Goal: Task Accomplishment & Management: Use online tool/utility

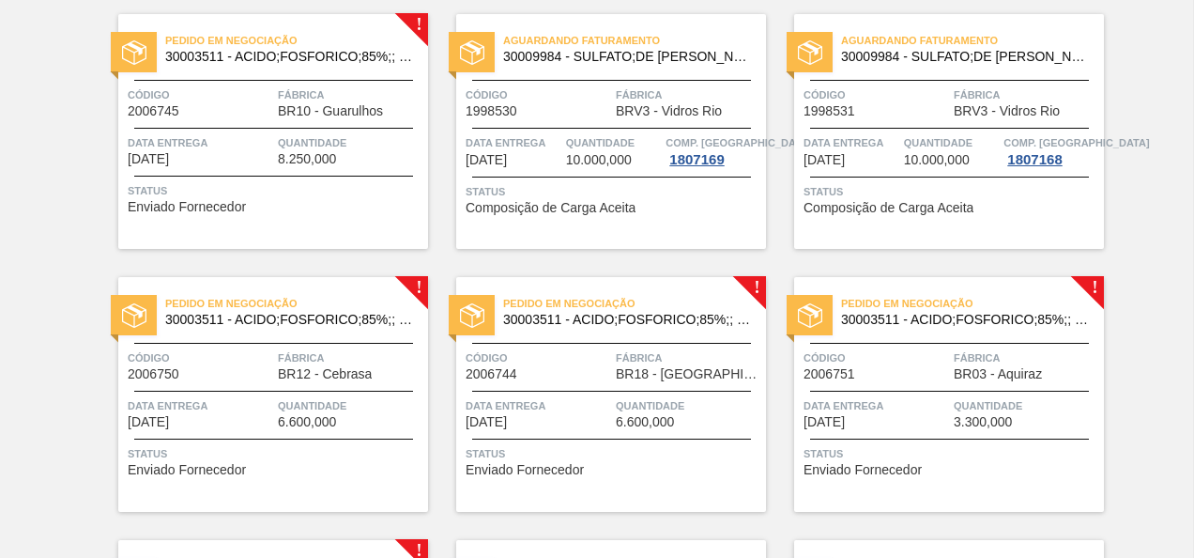
scroll to position [680, 0]
click at [284, 171] on div "Pedido em Negociação 30003511 - ACIDO;FOSFORICO;85%;; CONTAINER Código 2006745 …" at bounding box center [273, 130] width 310 height 235
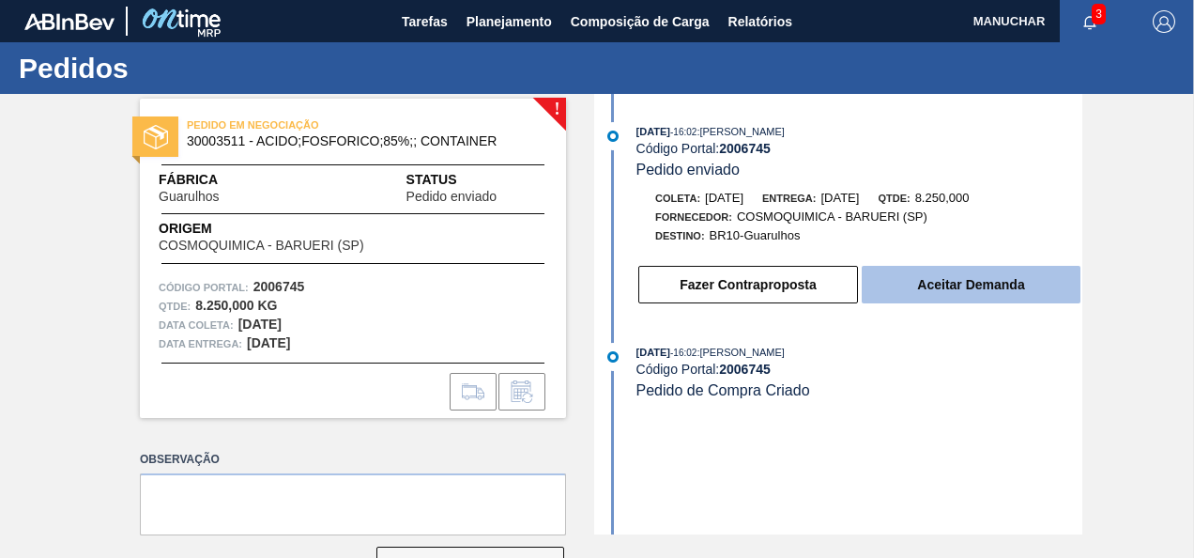
click at [862, 287] on button "Aceitar Demanda" at bounding box center [971, 285] width 219 height 38
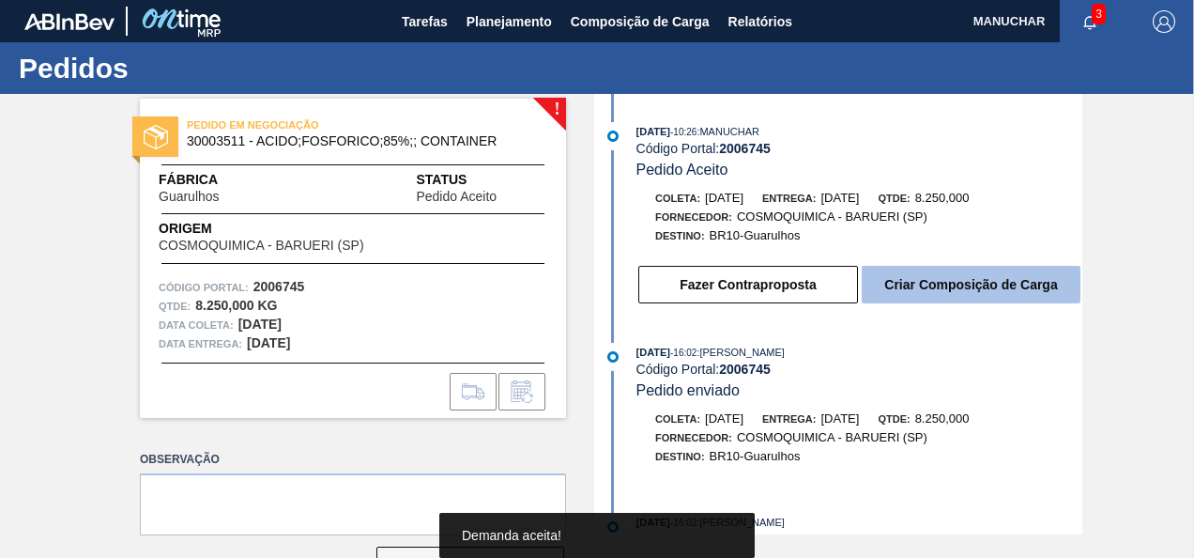
click at [908, 287] on button "Criar Composição de Carga" at bounding box center [971, 285] width 219 height 38
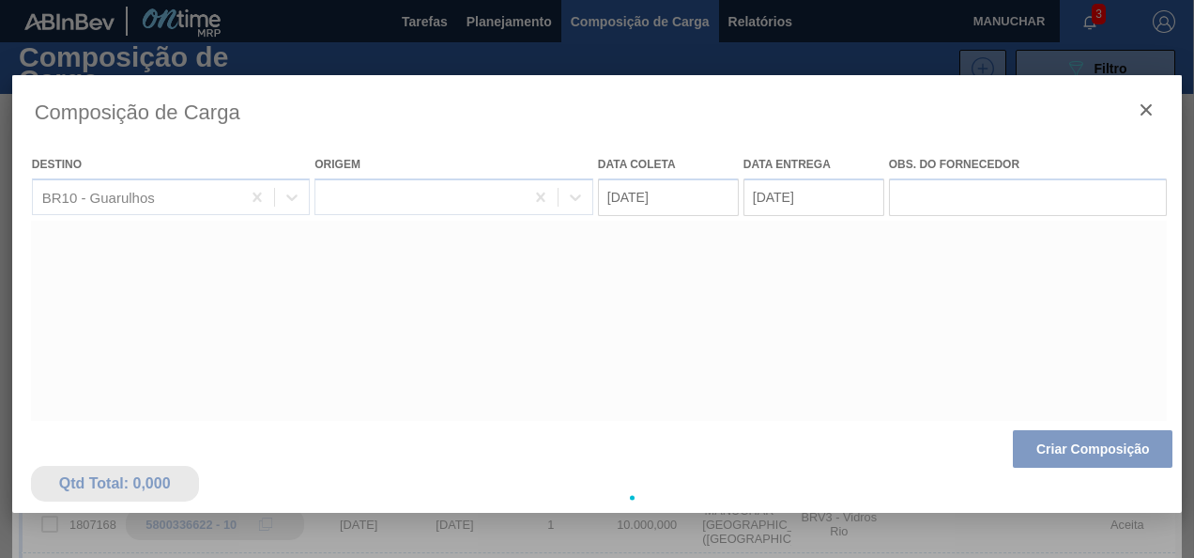
type coleta "[DATE]"
type entrega "[DATE]"
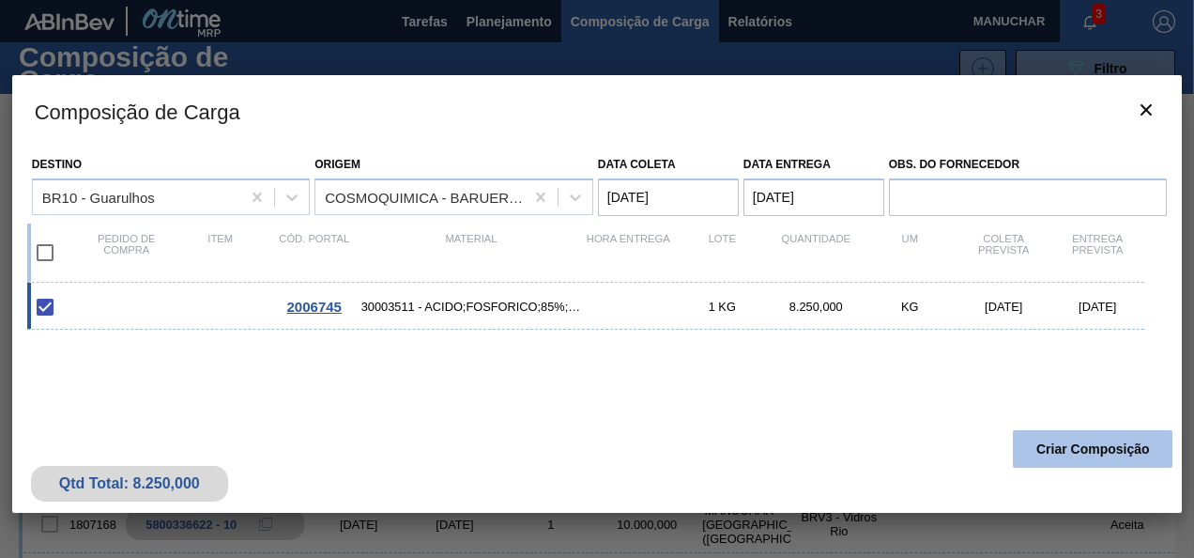
click at [1130, 445] on button "Criar Composição" at bounding box center [1093, 449] width 160 height 38
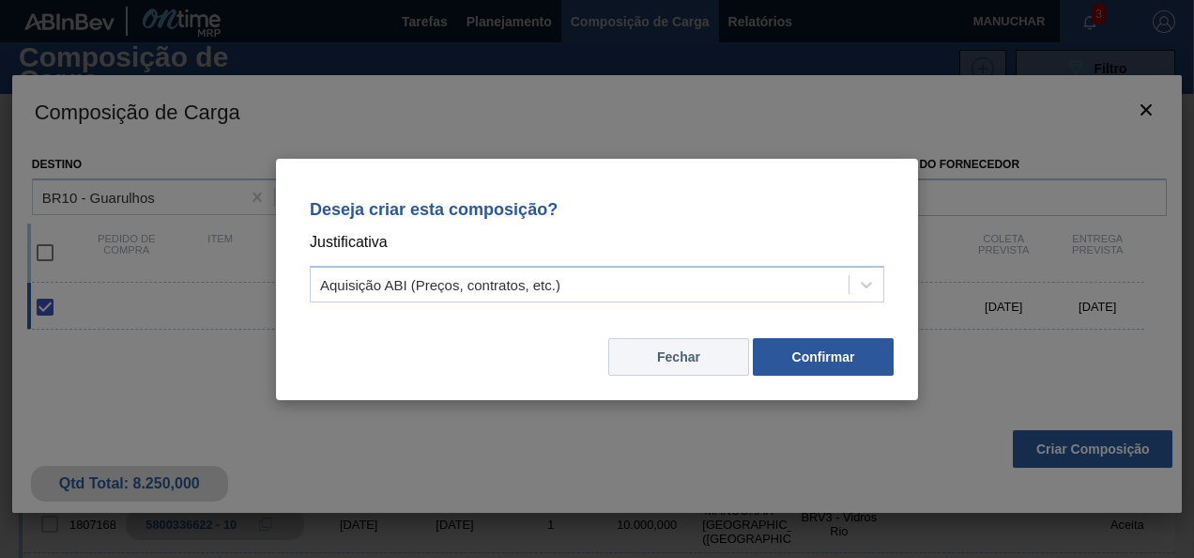
click at [670, 356] on button "Fechar" at bounding box center [678, 357] width 141 height 38
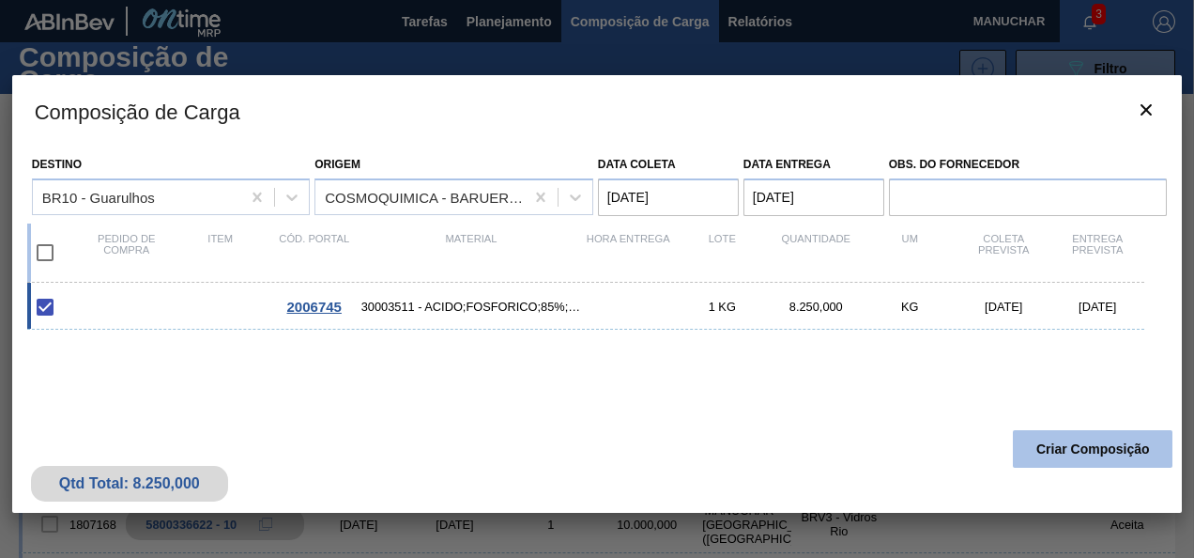
click at [1034, 441] on button "Criar Composição" at bounding box center [1093, 449] width 160 height 38
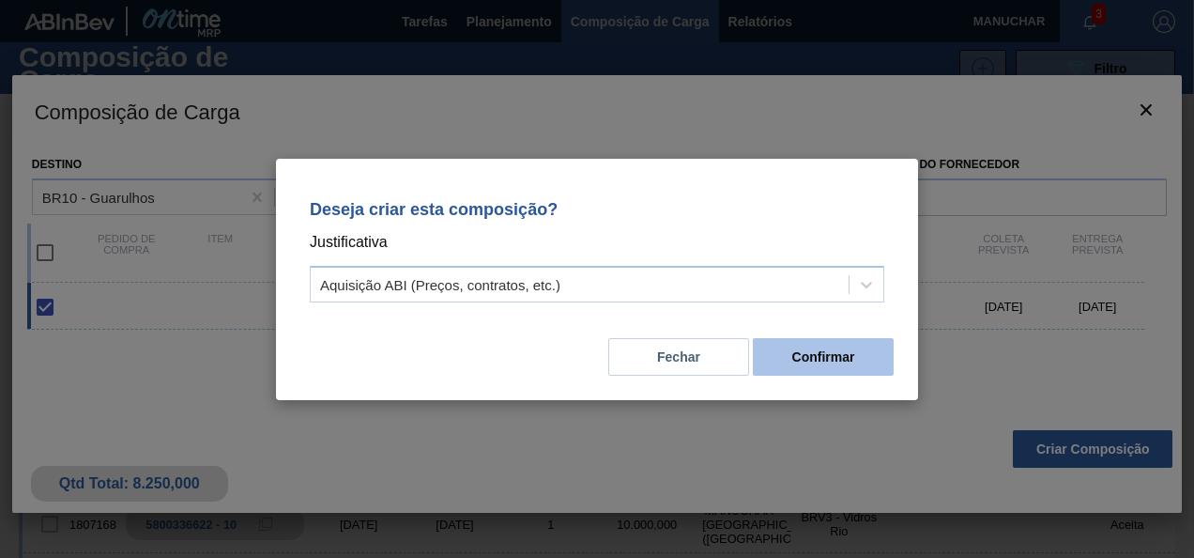
click at [849, 354] on button "Confirmar" at bounding box center [823, 357] width 141 height 38
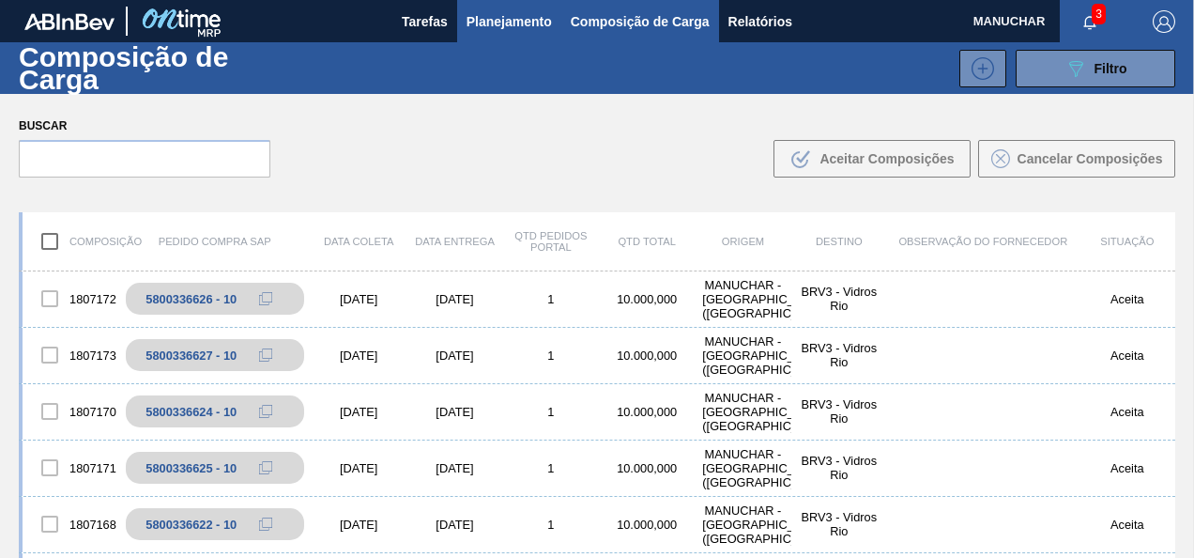
click at [501, 10] on span "Planejamento" at bounding box center [509, 21] width 85 height 23
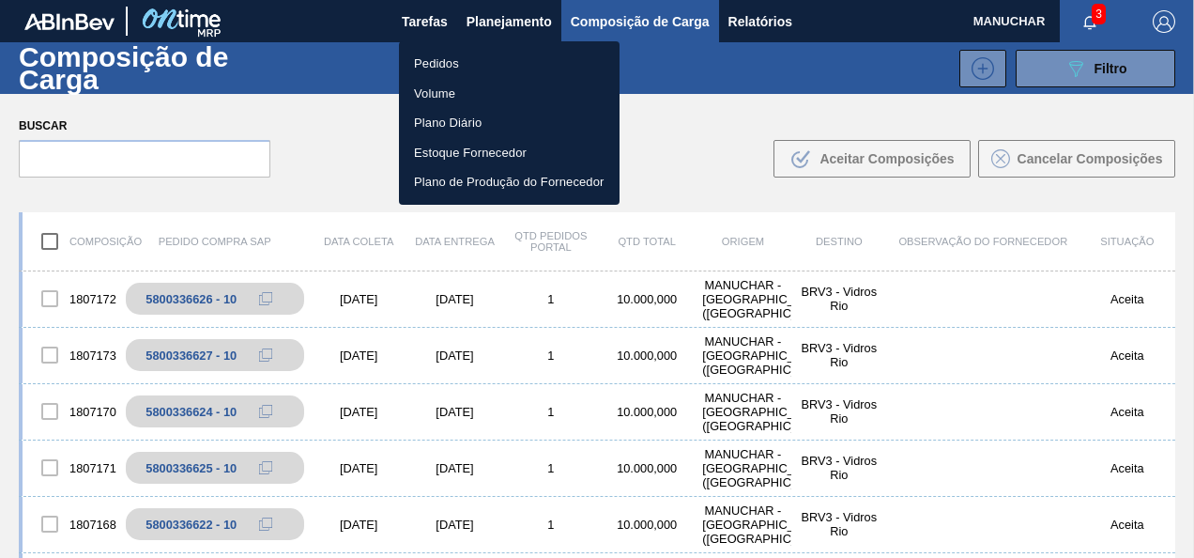
click at [430, 68] on li "Pedidos" at bounding box center [509, 64] width 221 height 30
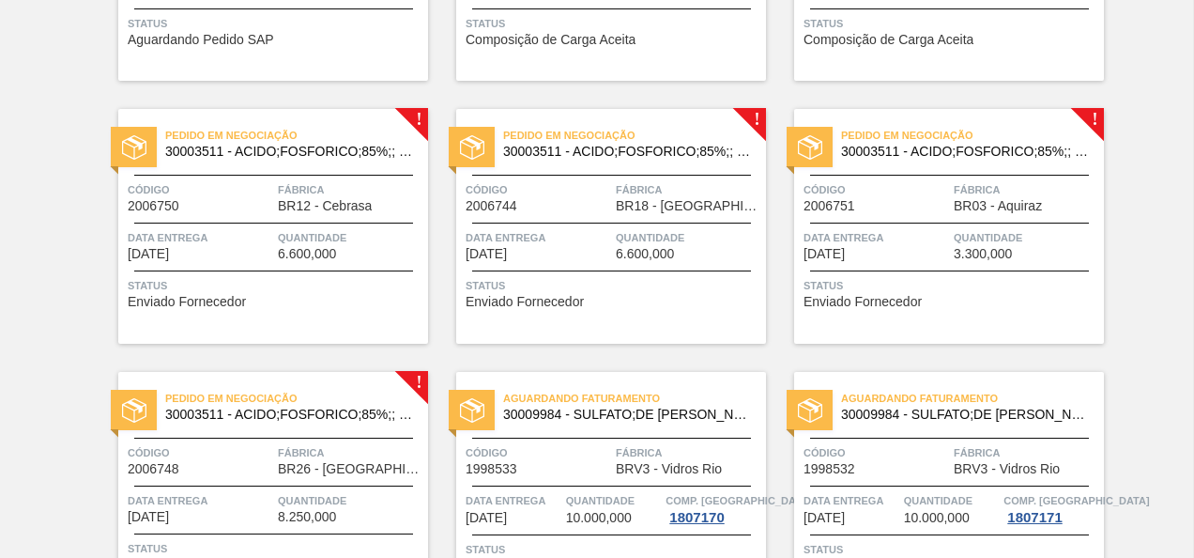
scroll to position [848, 0]
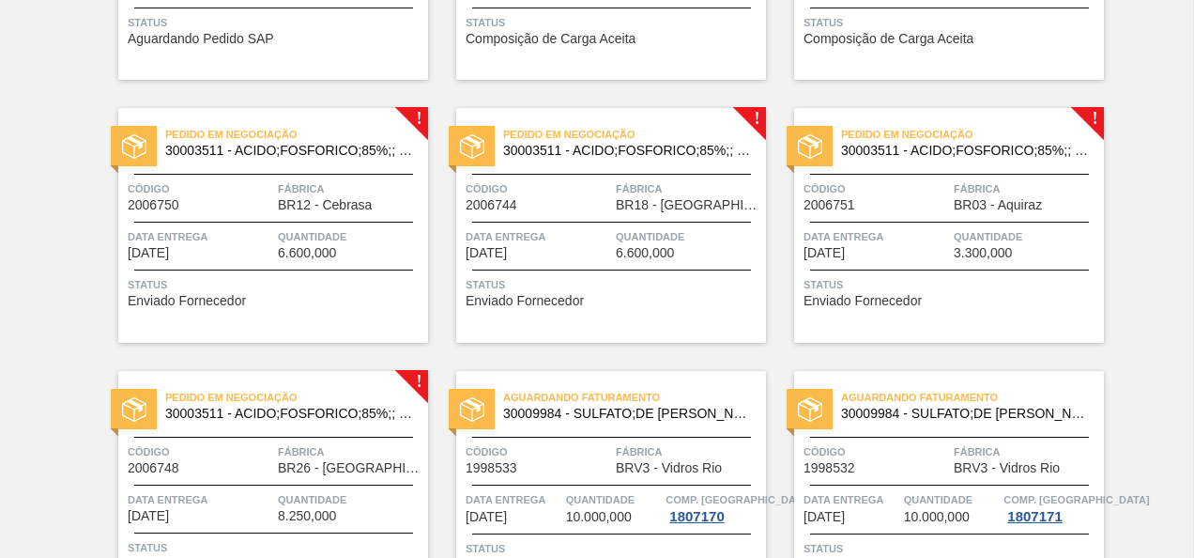
click at [312, 241] on span "Quantidade" at bounding box center [350, 236] width 145 height 19
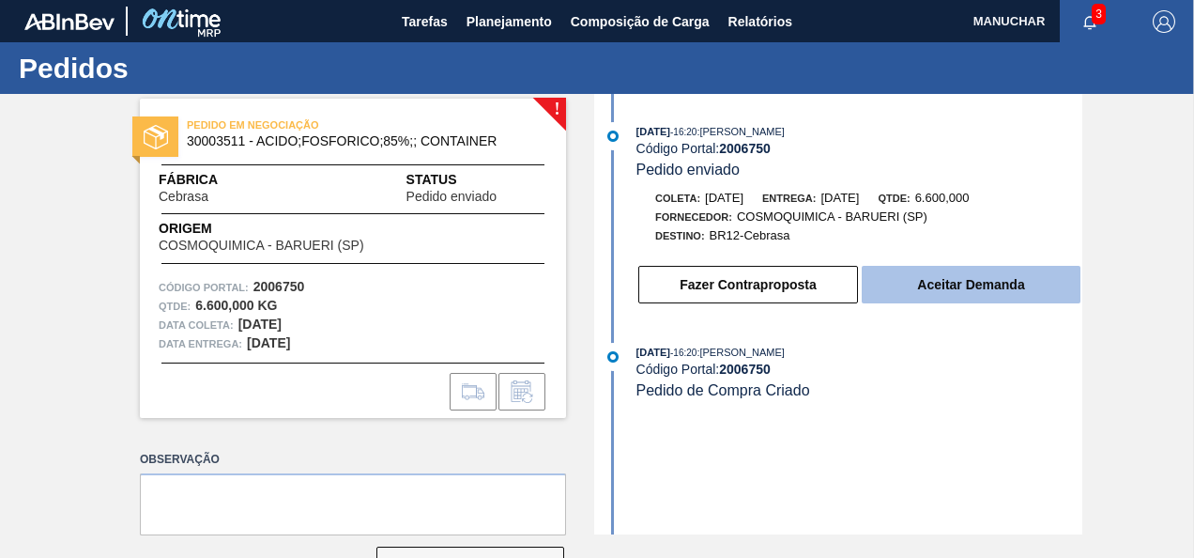
click at [1018, 284] on button "Aceitar Demanda" at bounding box center [971, 285] width 219 height 38
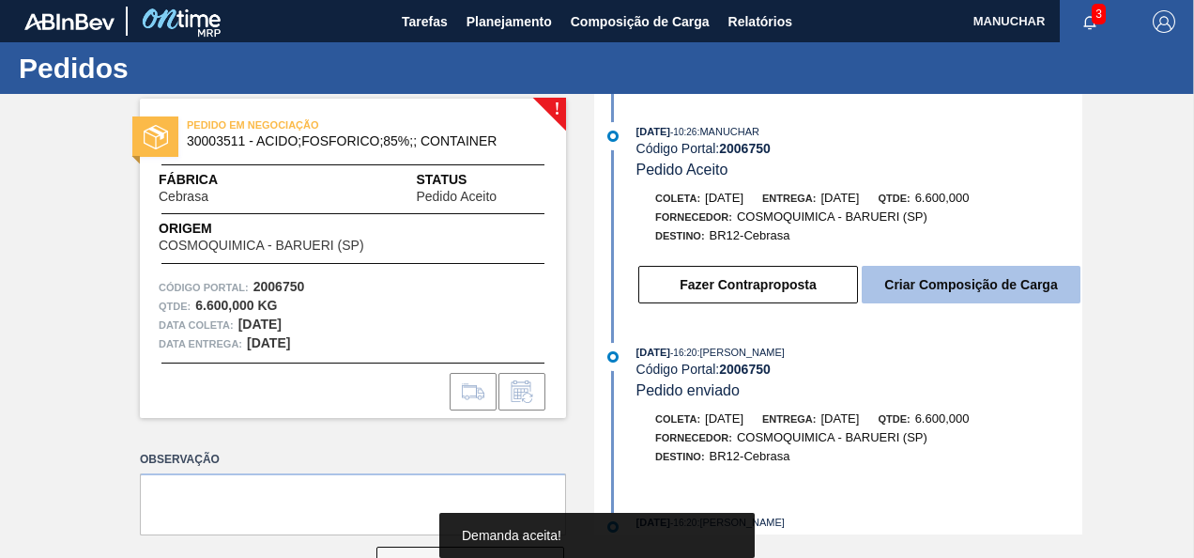
click at [949, 293] on button "Criar Composição de Carga" at bounding box center [971, 285] width 219 height 38
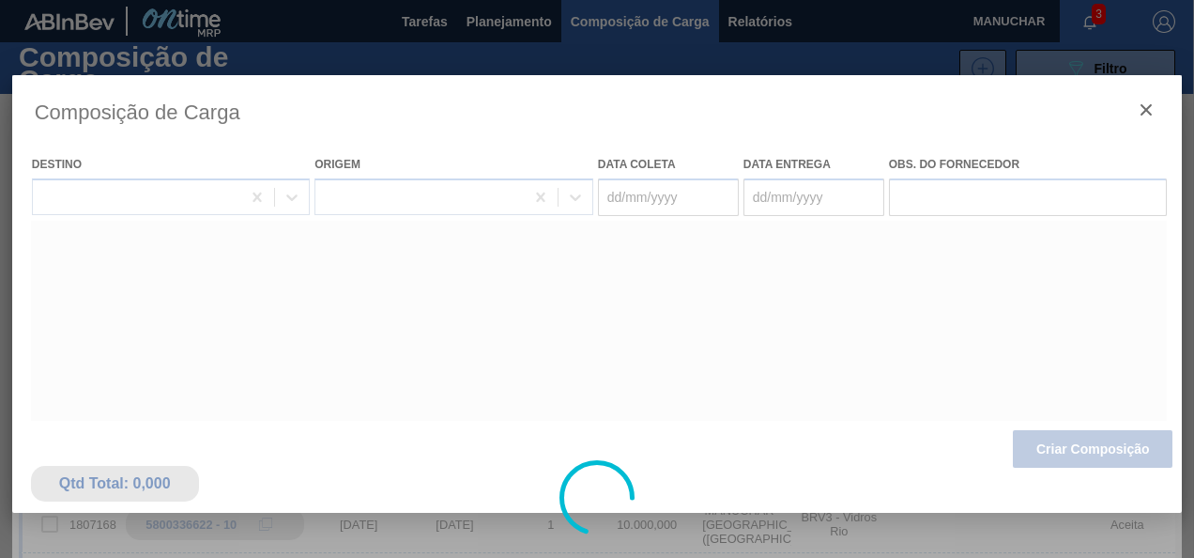
type coleta "[DATE]"
type entrega "[DATE]"
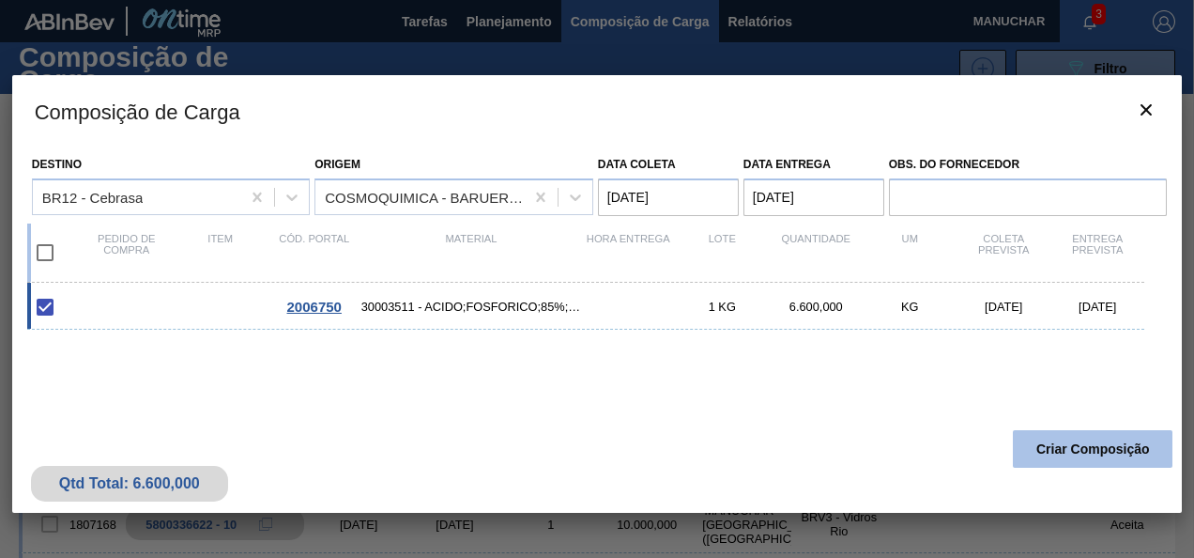
click at [1063, 440] on button "Criar Composição" at bounding box center [1093, 449] width 160 height 38
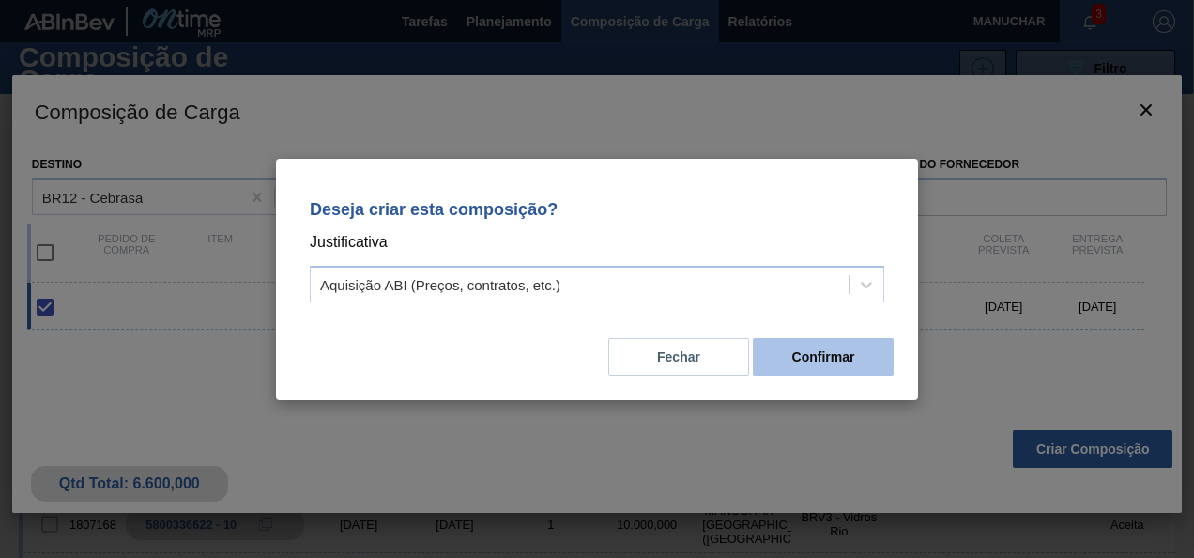
click at [811, 349] on button "Confirmar" at bounding box center [823, 357] width 141 height 38
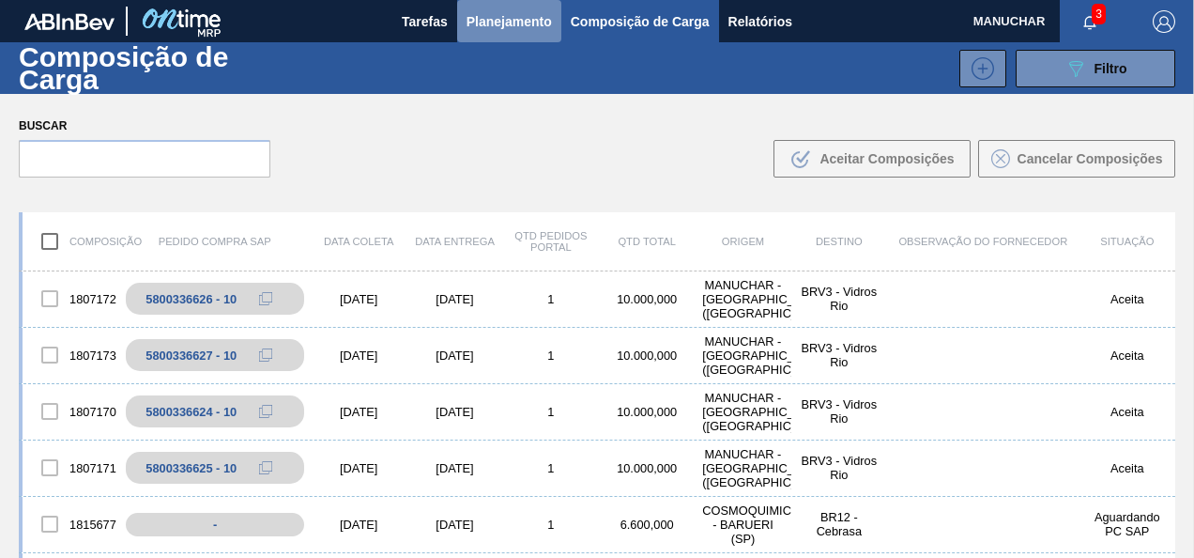
click at [517, 23] on span "Planejamento" at bounding box center [509, 21] width 85 height 23
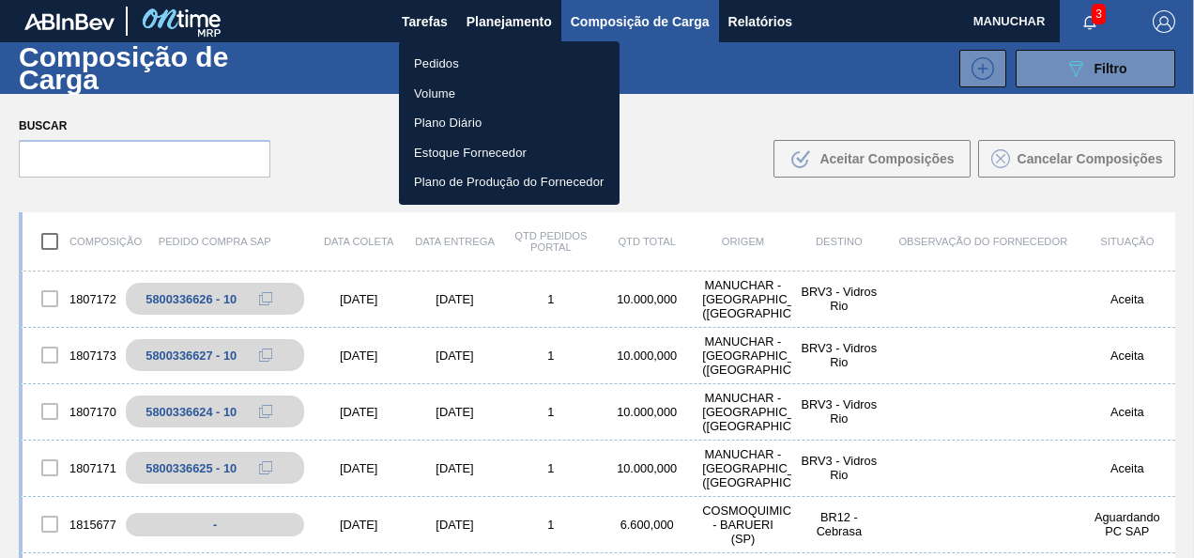
click at [430, 57] on li "Pedidos" at bounding box center [509, 64] width 221 height 30
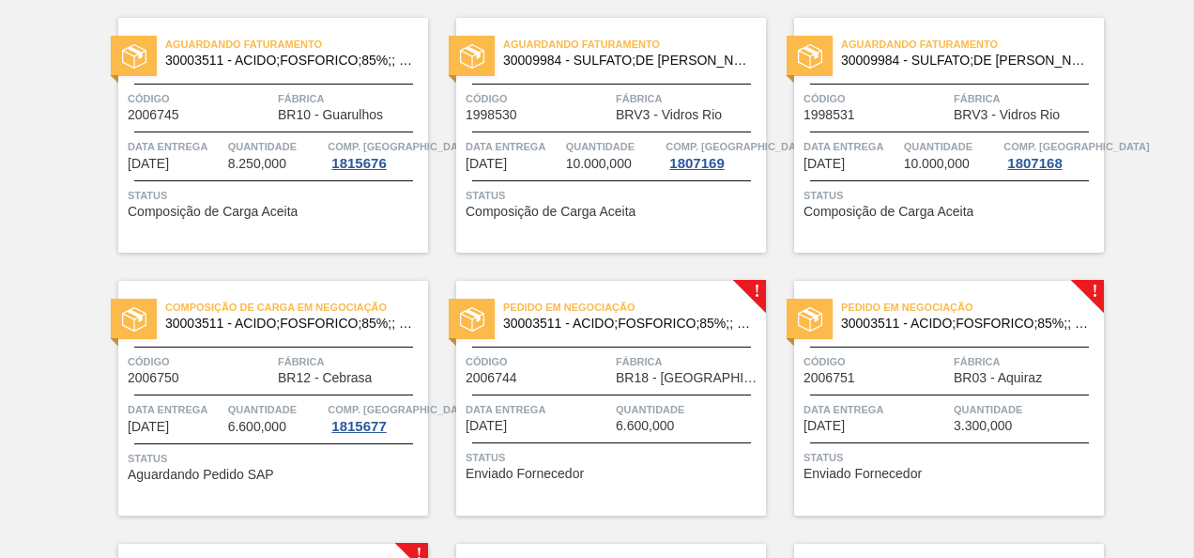
scroll to position [677, 0]
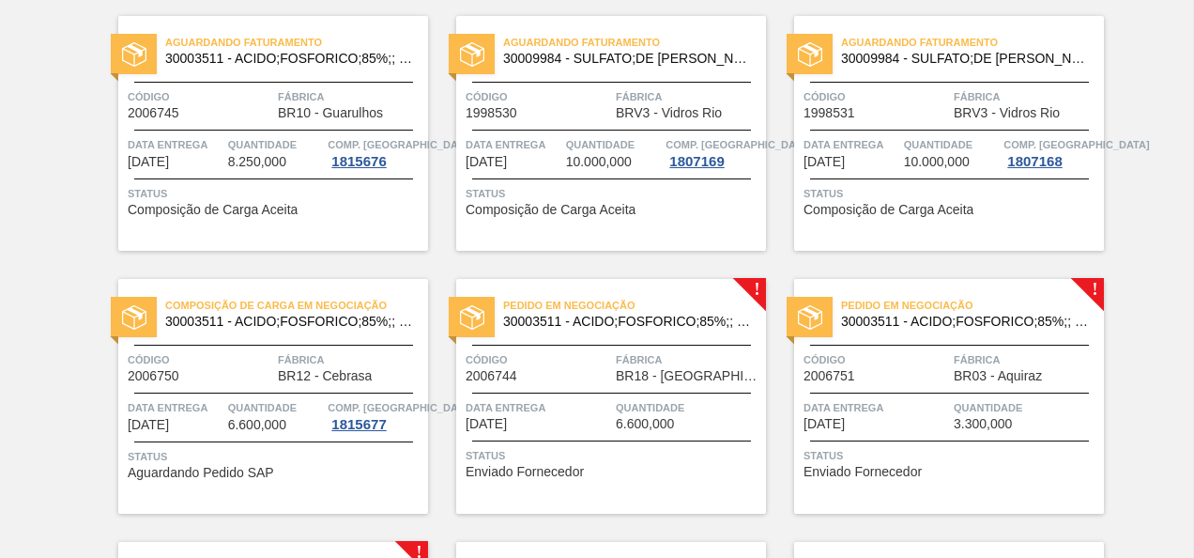
click at [604, 383] on div "Pedido em Negociação 30003511 - ACIDO;FOSFORICO;85%;; CONTAINER Código 2006744 …" at bounding box center [611, 396] width 310 height 235
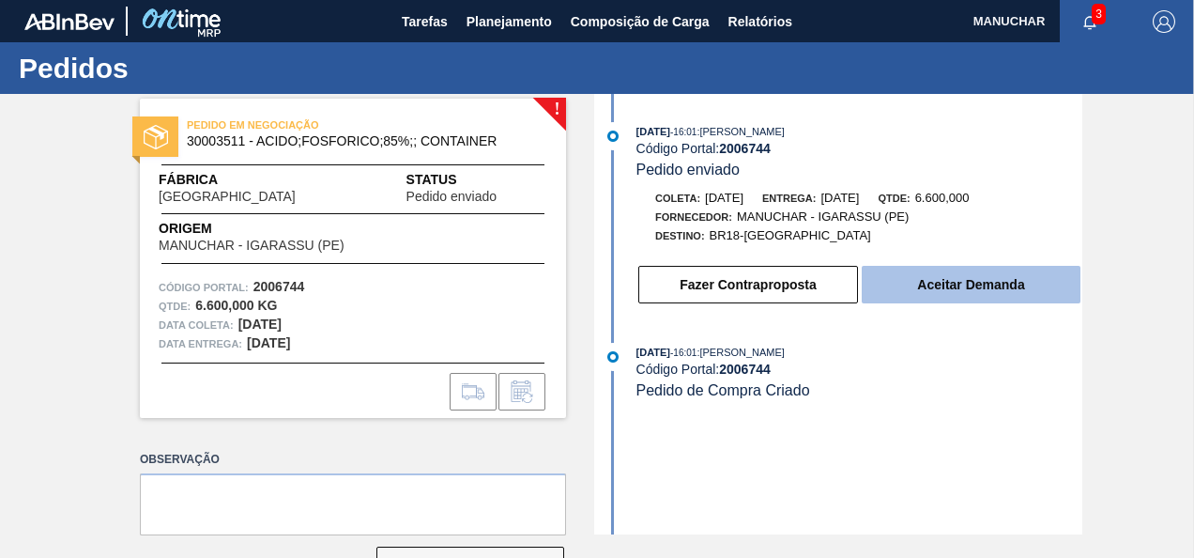
click at [954, 298] on button "Aceitar Demanda" at bounding box center [971, 285] width 219 height 38
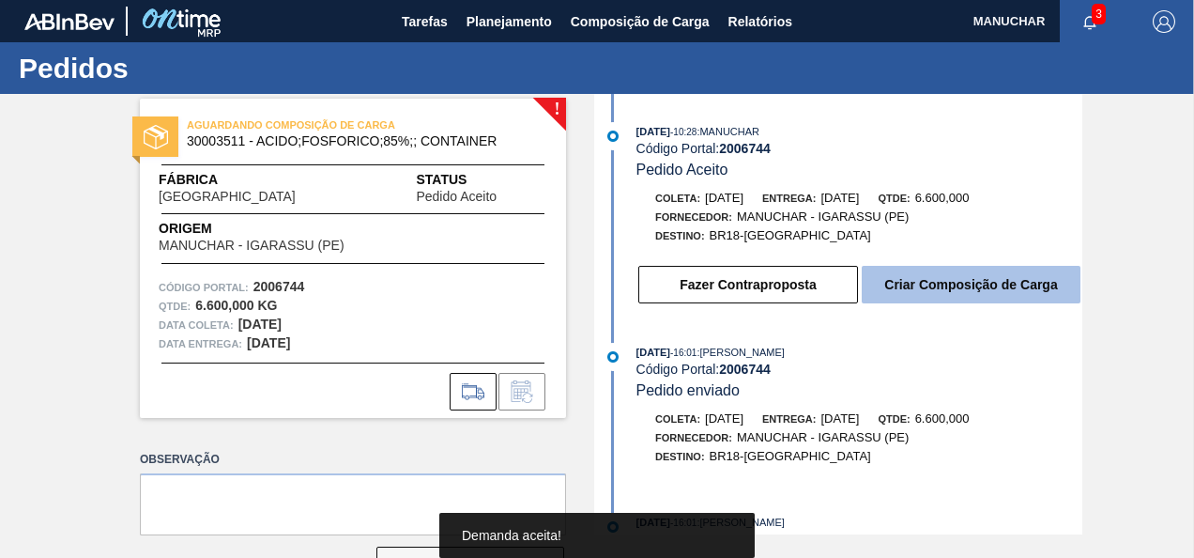
click at [935, 283] on button "Criar Composição de Carga" at bounding box center [971, 285] width 219 height 38
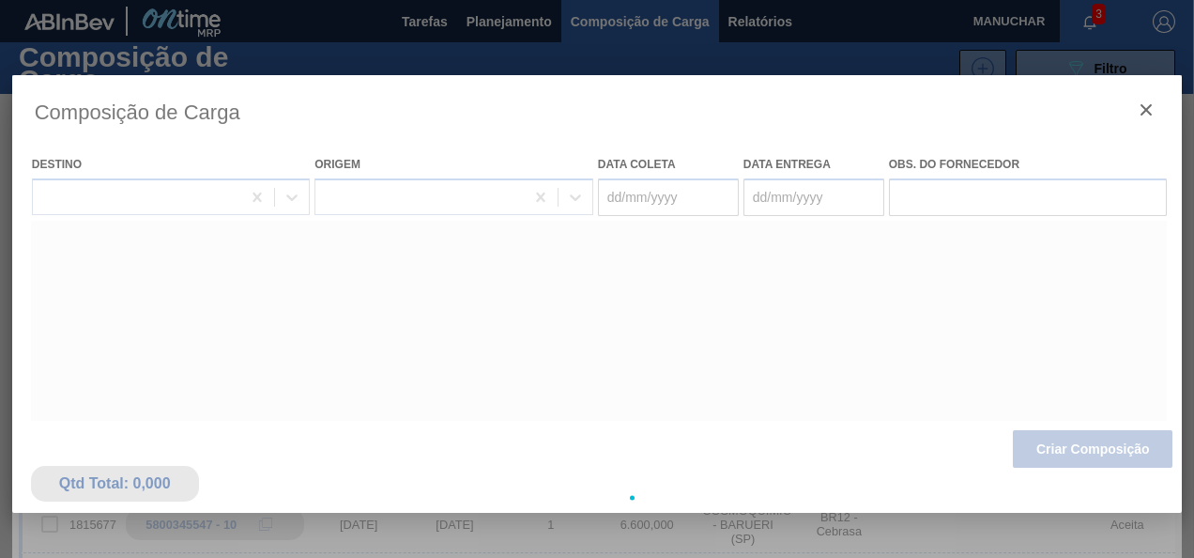
type coleta "[DATE]"
type entrega "[DATE]"
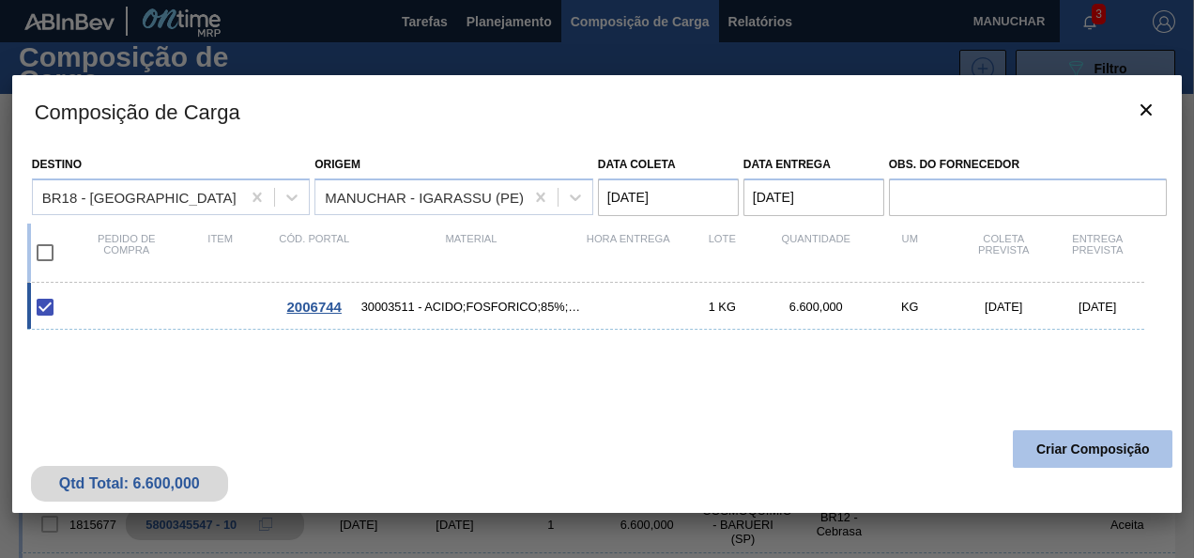
click at [1097, 446] on button "Criar Composição" at bounding box center [1093, 449] width 160 height 38
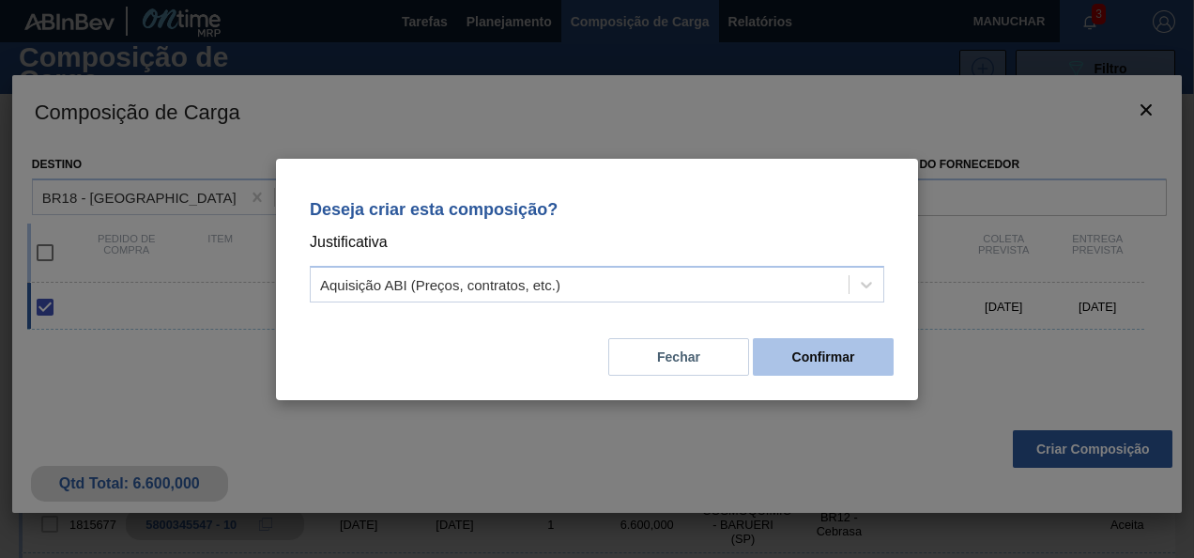
click at [819, 347] on button "Confirmar" at bounding box center [823, 357] width 141 height 38
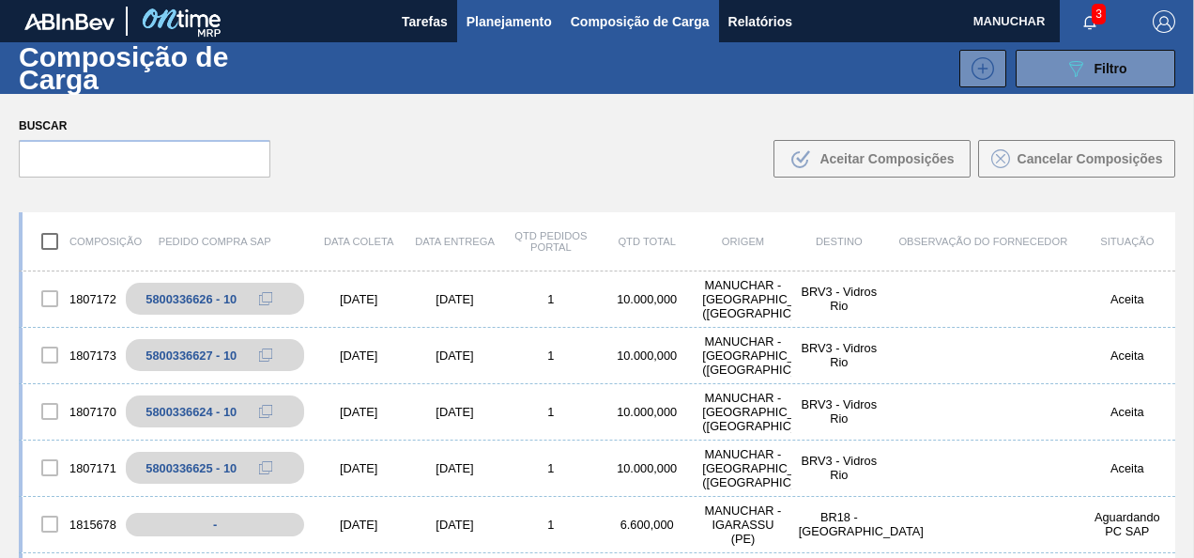
click at [533, 22] on span "Planejamento" at bounding box center [509, 21] width 85 height 23
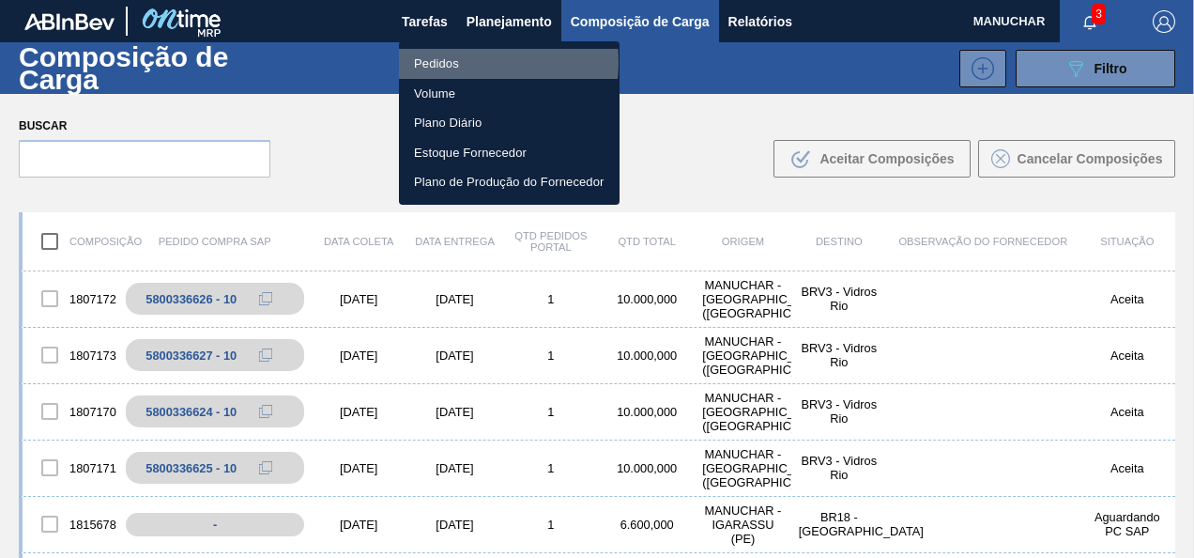
click at [453, 62] on li "Pedidos" at bounding box center [509, 64] width 221 height 30
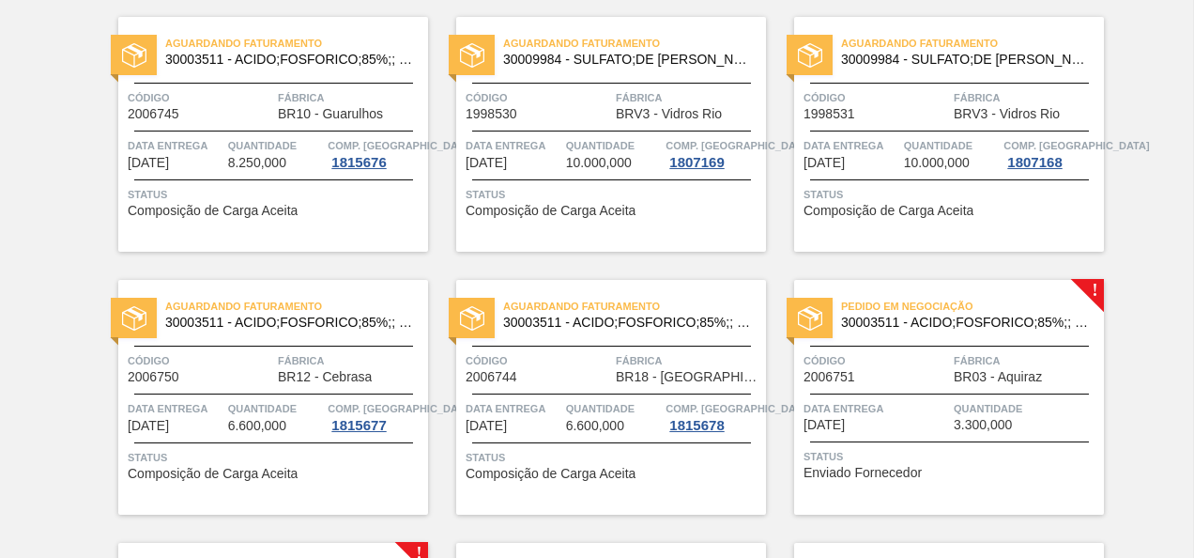
scroll to position [695, 0]
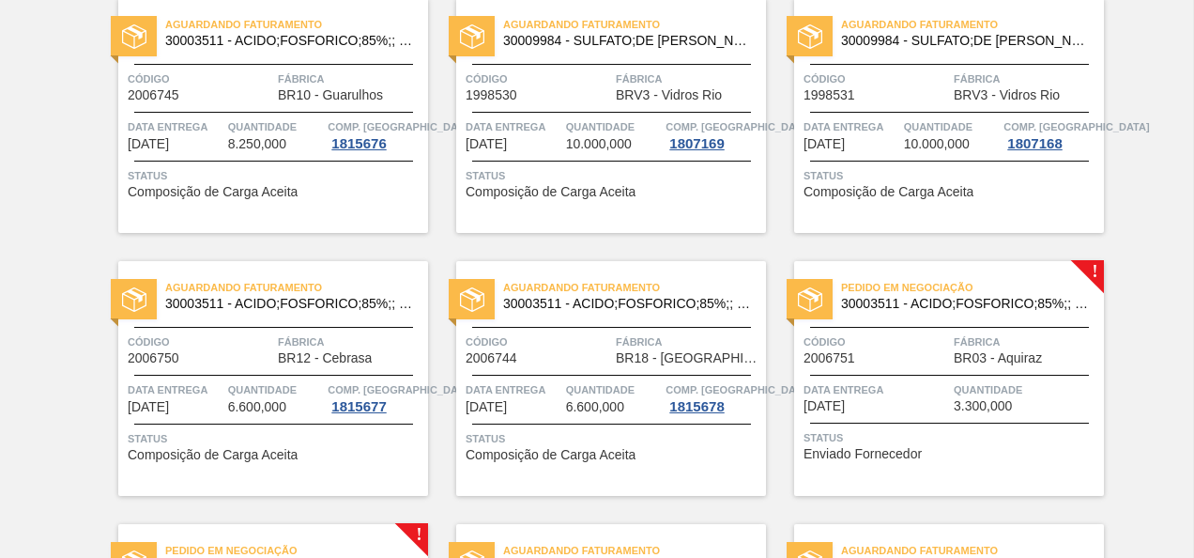
click at [915, 394] on span "Data entrega" at bounding box center [875, 389] width 145 height 19
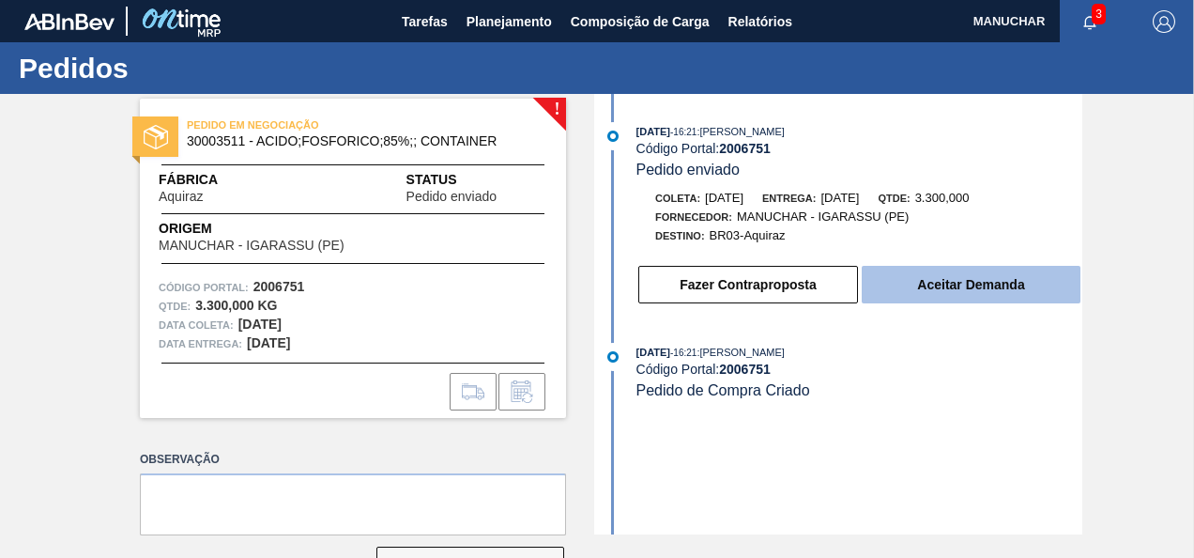
click at [905, 291] on button "Aceitar Demanda" at bounding box center [971, 285] width 219 height 38
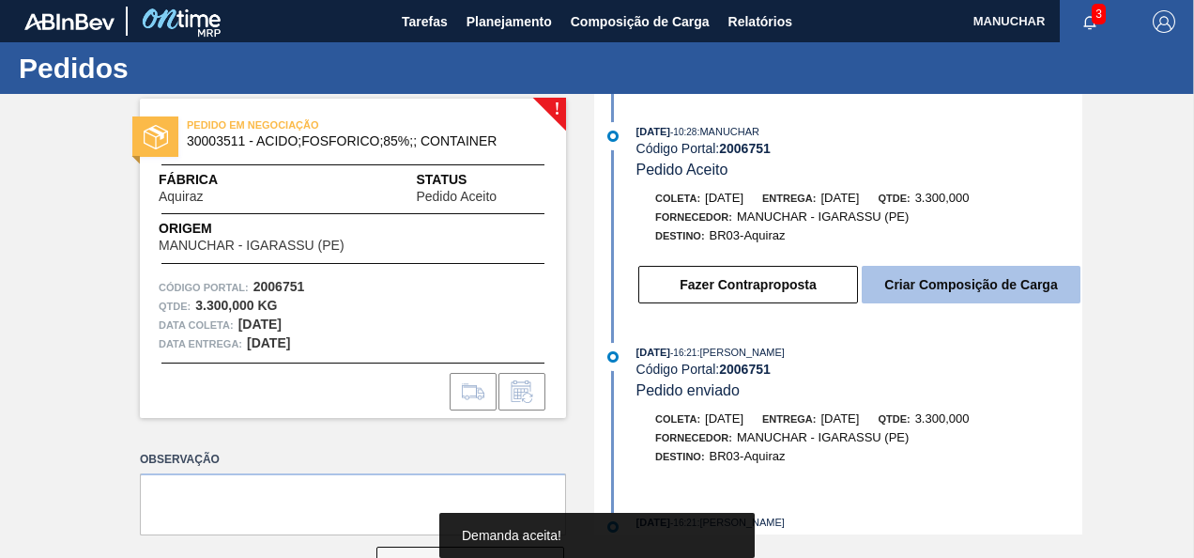
click at [978, 293] on button "Criar Composição de Carga" at bounding box center [971, 285] width 219 height 38
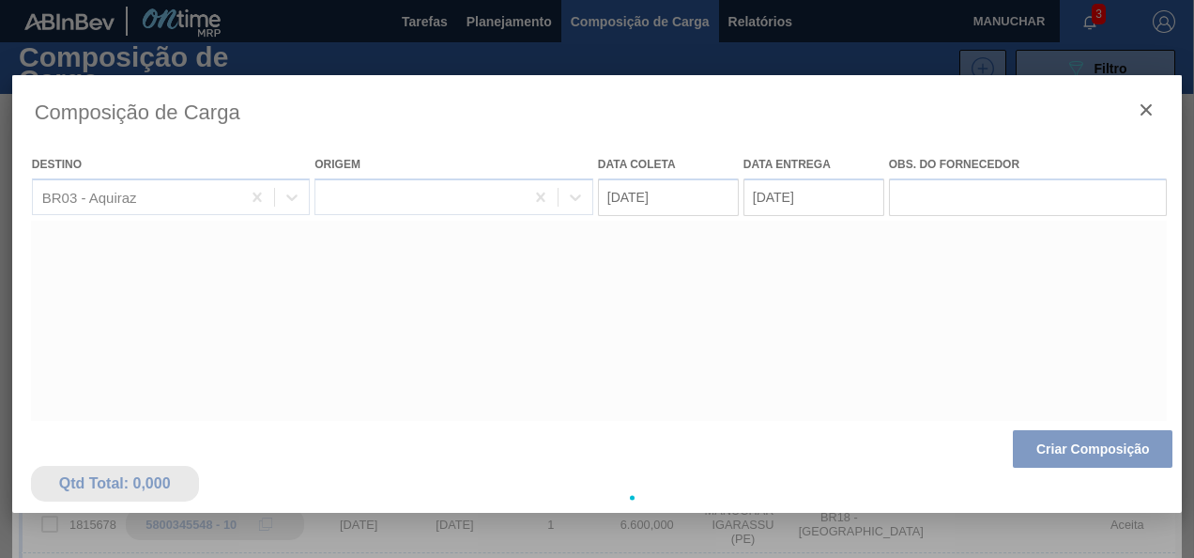
type coleta "[DATE]"
type entrega "[DATE]"
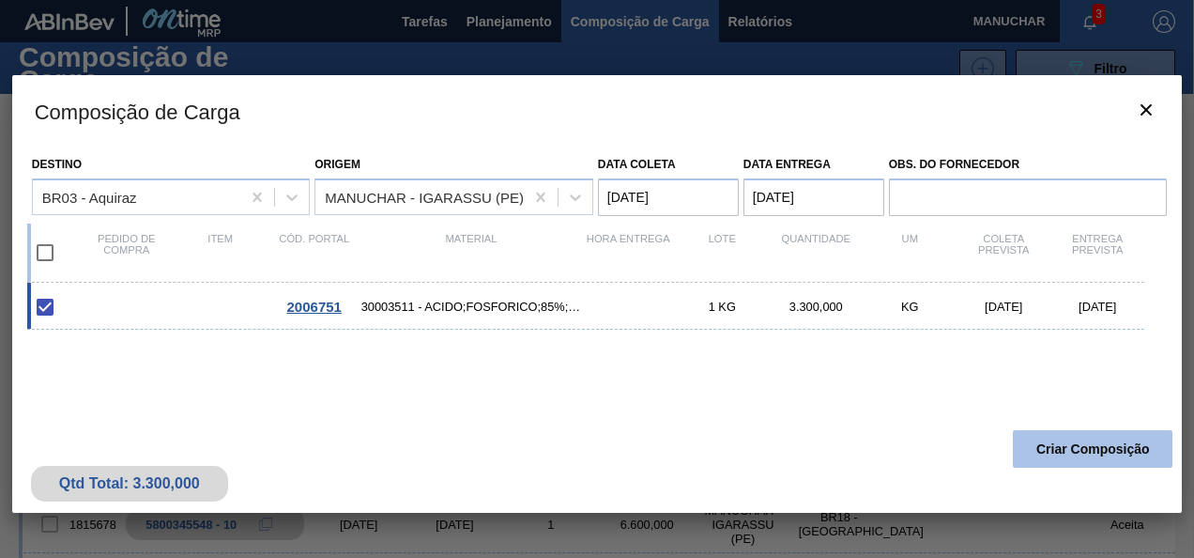
click at [1065, 447] on button "Criar Composição" at bounding box center [1093, 449] width 160 height 38
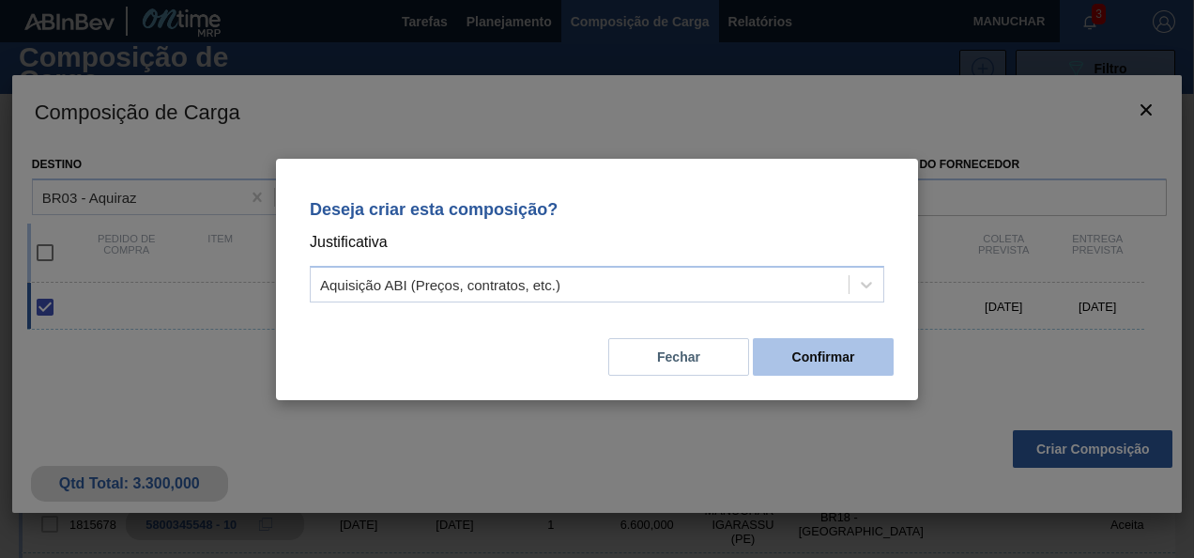
click at [800, 338] on button "Confirmar" at bounding box center [823, 357] width 141 height 38
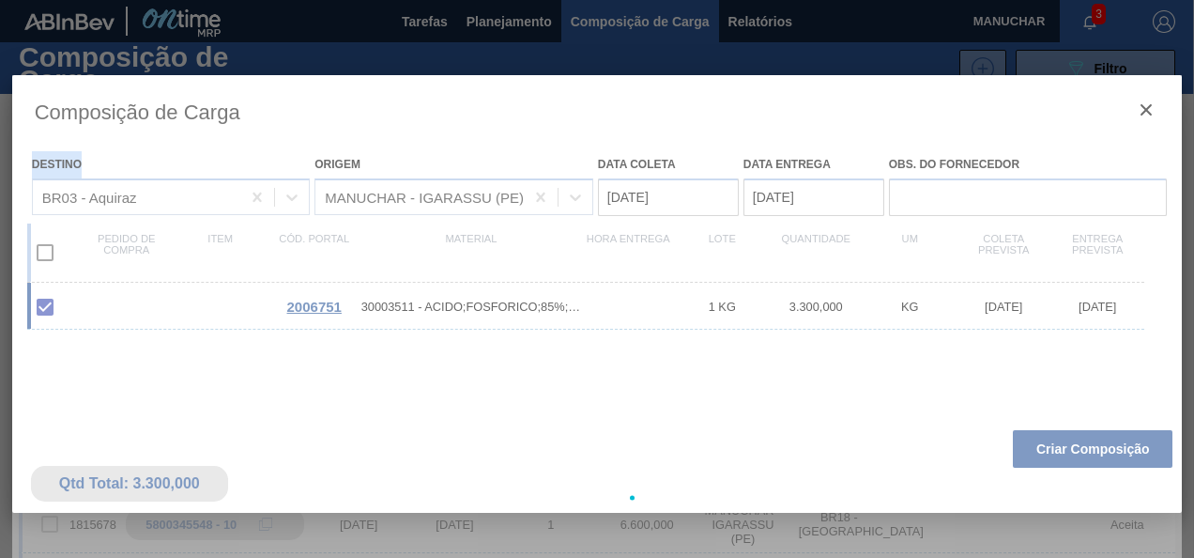
click at [800, 338] on div at bounding box center [597, 497] width 1170 height 845
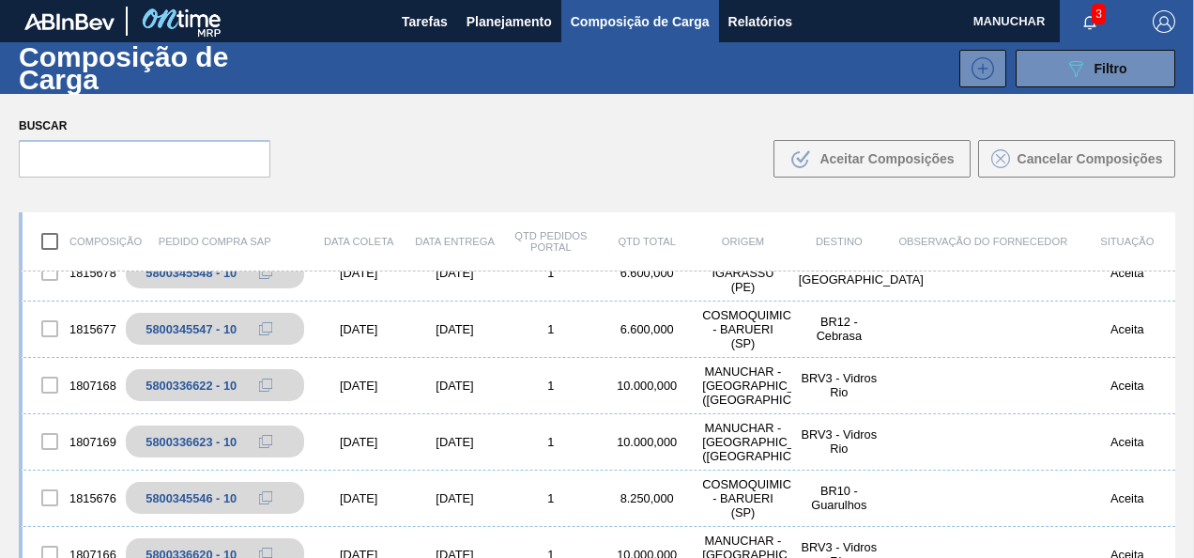
scroll to position [326, 0]
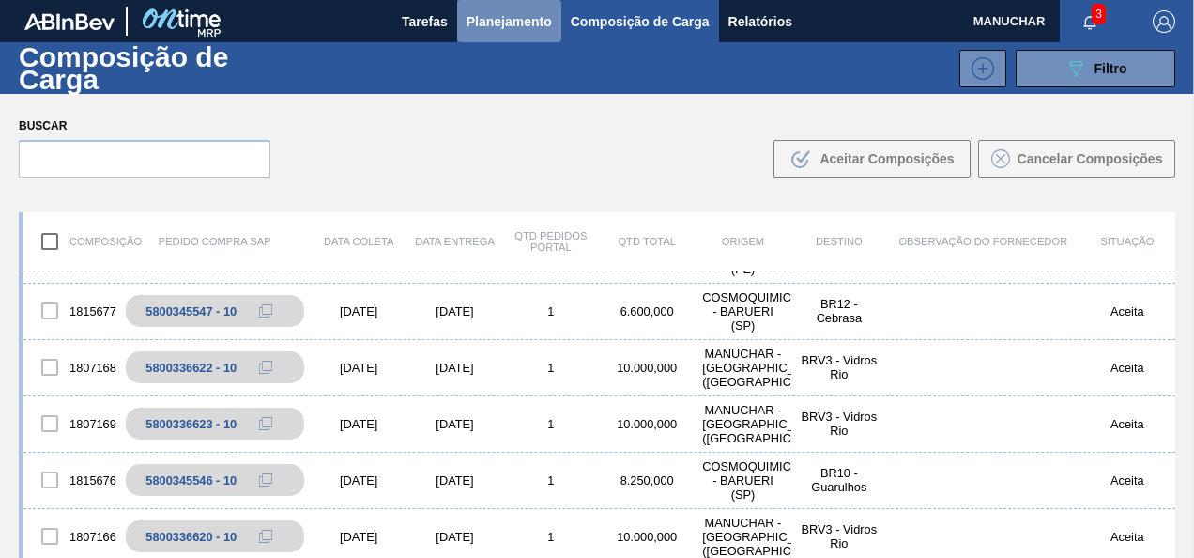
click at [494, 26] on span "Planejamento" at bounding box center [509, 21] width 85 height 23
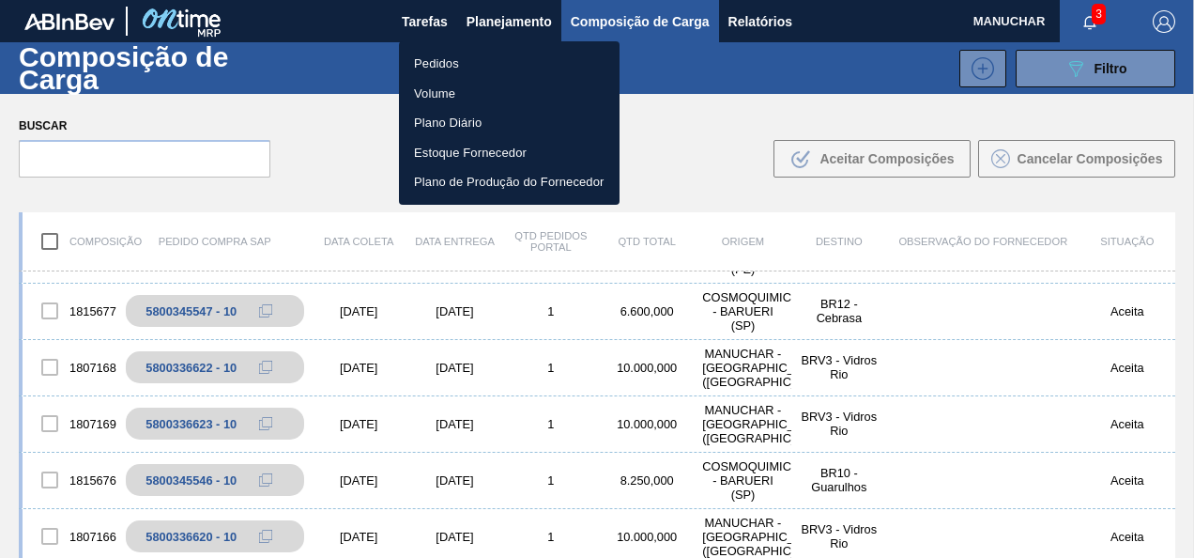
click at [449, 62] on li "Pedidos" at bounding box center [509, 64] width 221 height 30
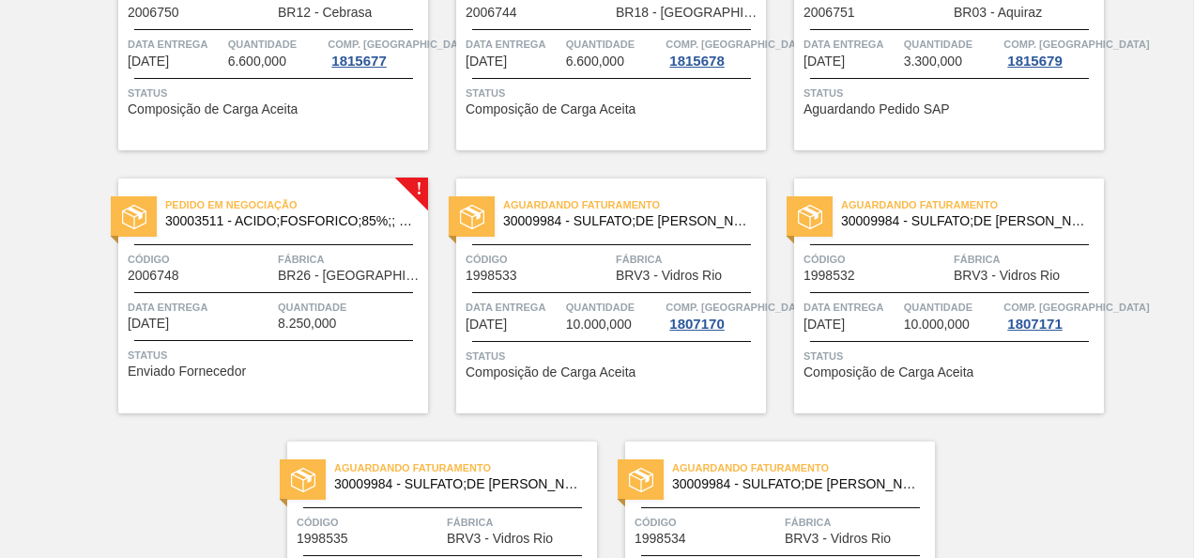
scroll to position [1040, 0]
click at [302, 316] on span "8.250,000" at bounding box center [307, 323] width 58 height 14
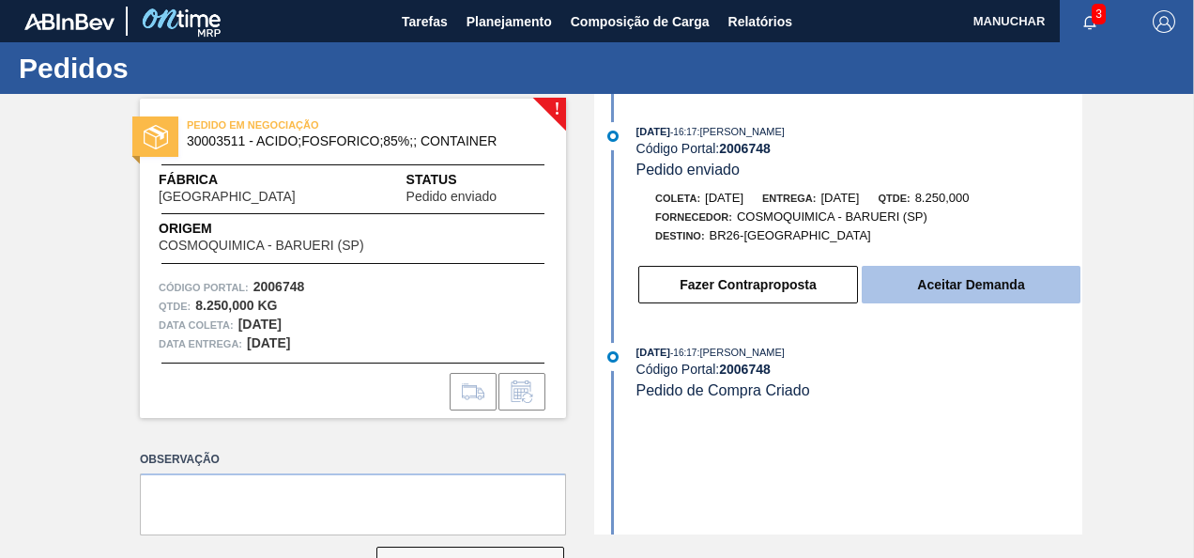
click at [880, 296] on button "Aceitar Demanda" at bounding box center [971, 285] width 219 height 38
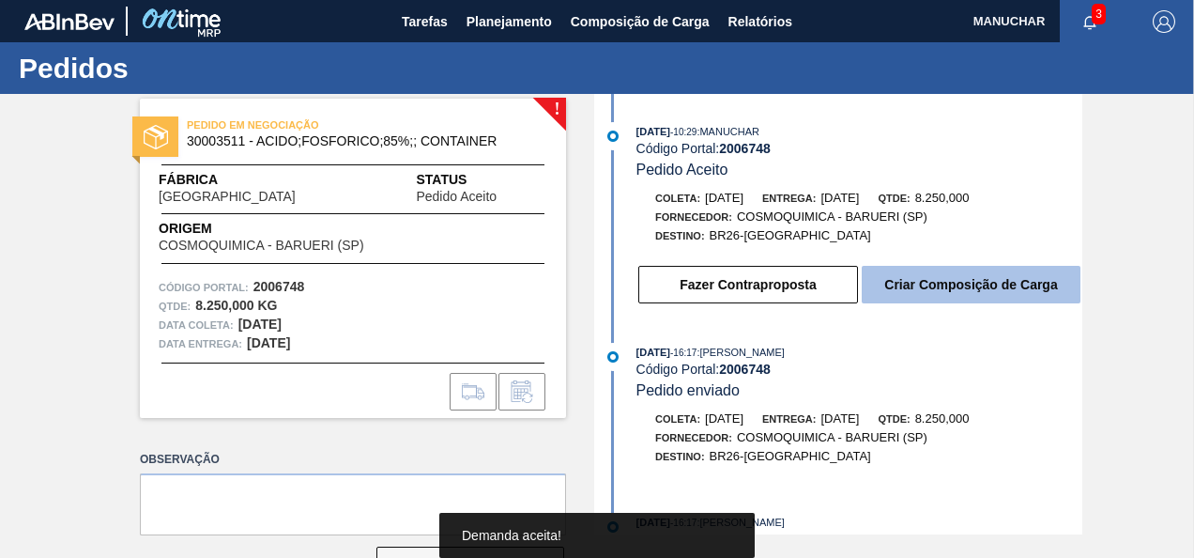
click at [937, 290] on button "Criar Composição de Carga" at bounding box center [971, 285] width 219 height 38
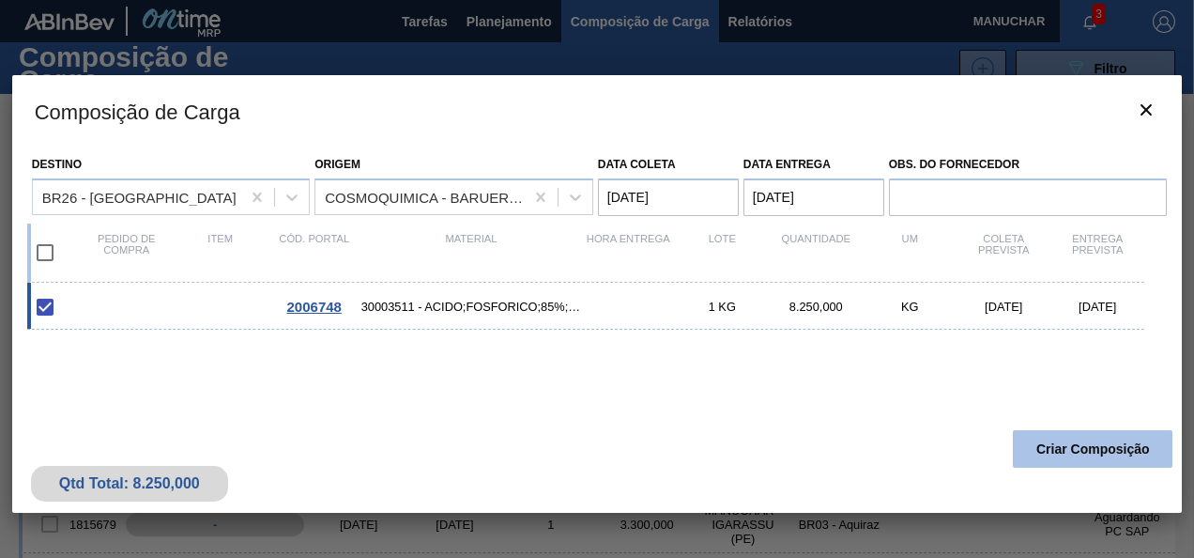
click at [1081, 451] on button "Criar Composição" at bounding box center [1093, 449] width 160 height 38
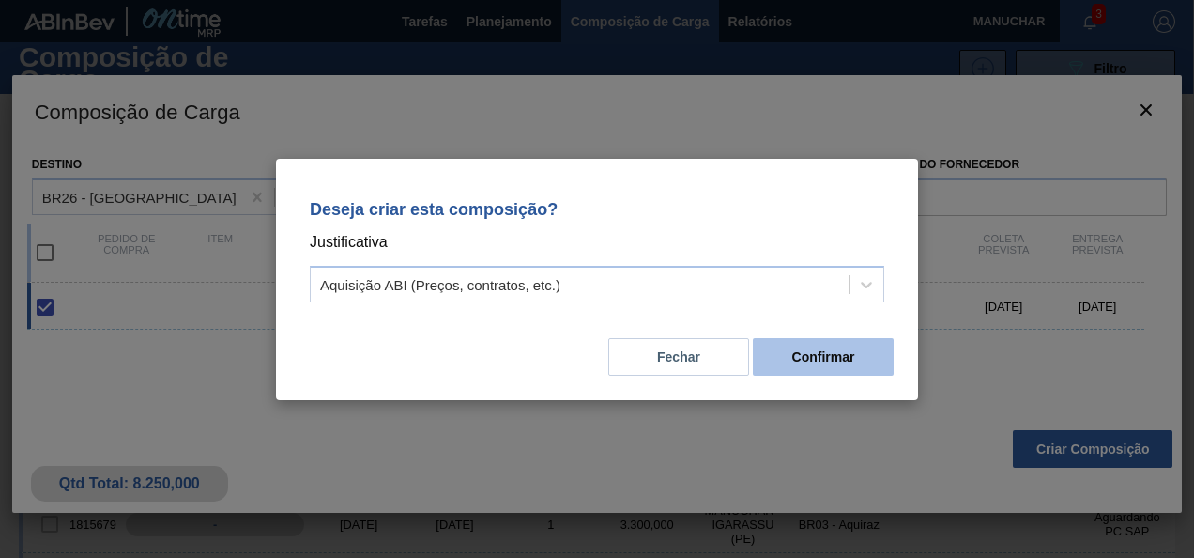
click at [834, 359] on button "Confirmar" at bounding box center [823, 357] width 141 height 38
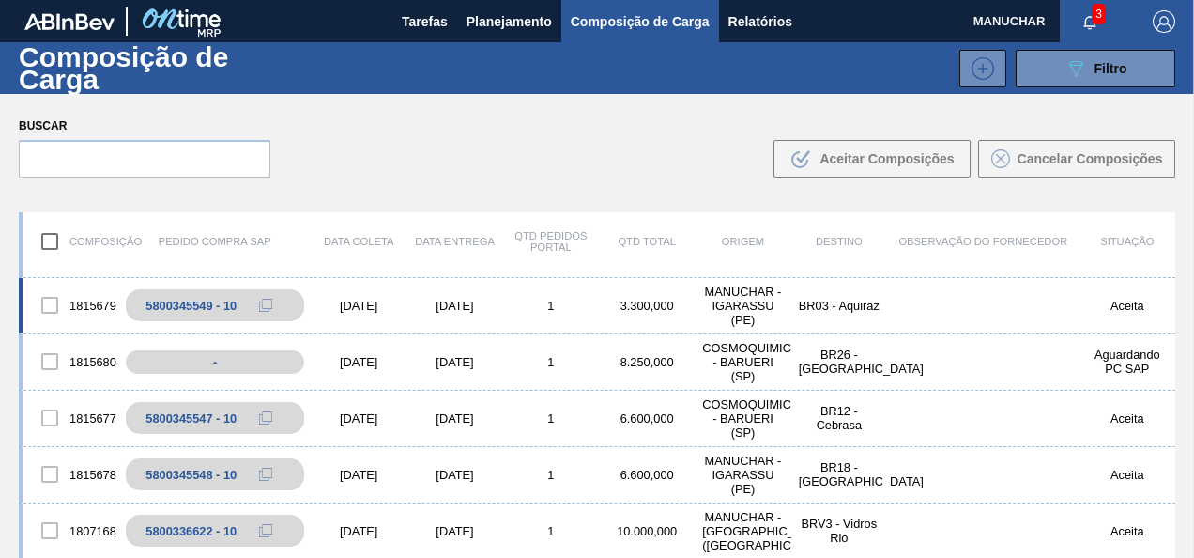
scroll to position [218, 0]
click at [577, 302] on div "1" at bounding box center [551, 306] width 96 height 14
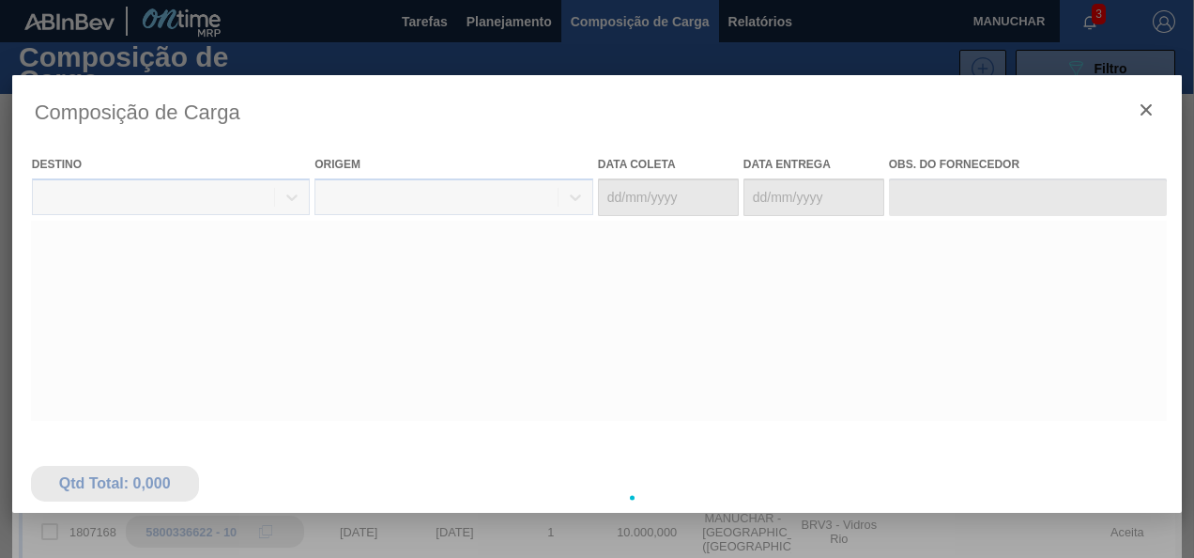
type coleta "[DATE]"
type entrega "[DATE]"
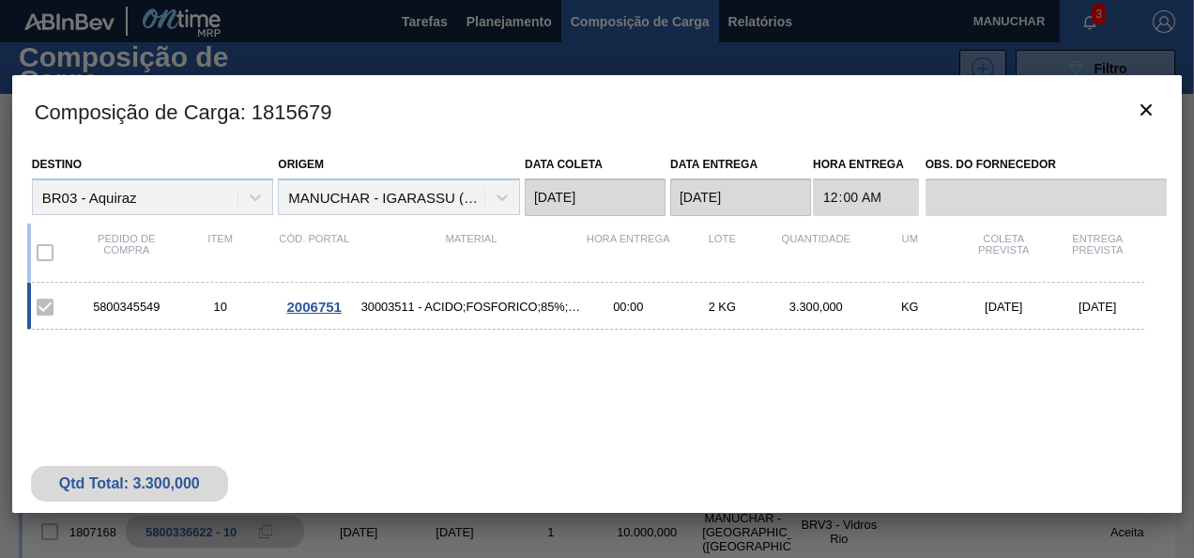
click at [1051, 398] on div "5800345549 10 2006751 30003511 - ACIDO;FOSFORICO;85%;; CONTAINER 00:00 2 KG 3.3…" at bounding box center [593, 389] width 1133 height 212
click at [1141, 116] on icon "botão de ícone" at bounding box center [1146, 110] width 23 height 23
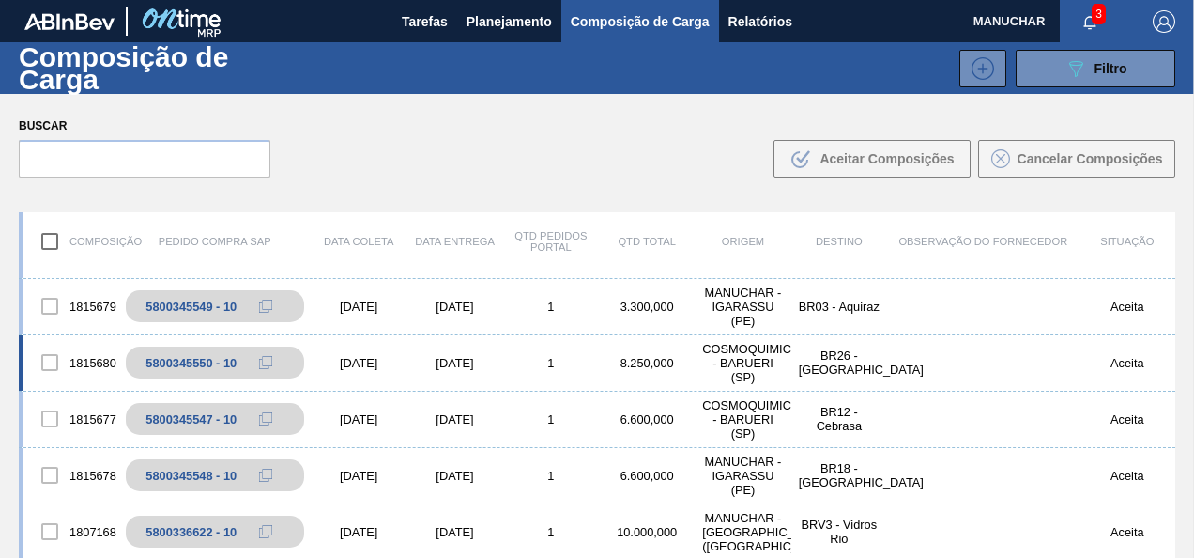
click at [390, 360] on div "[DATE]" at bounding box center [359, 363] width 96 height 14
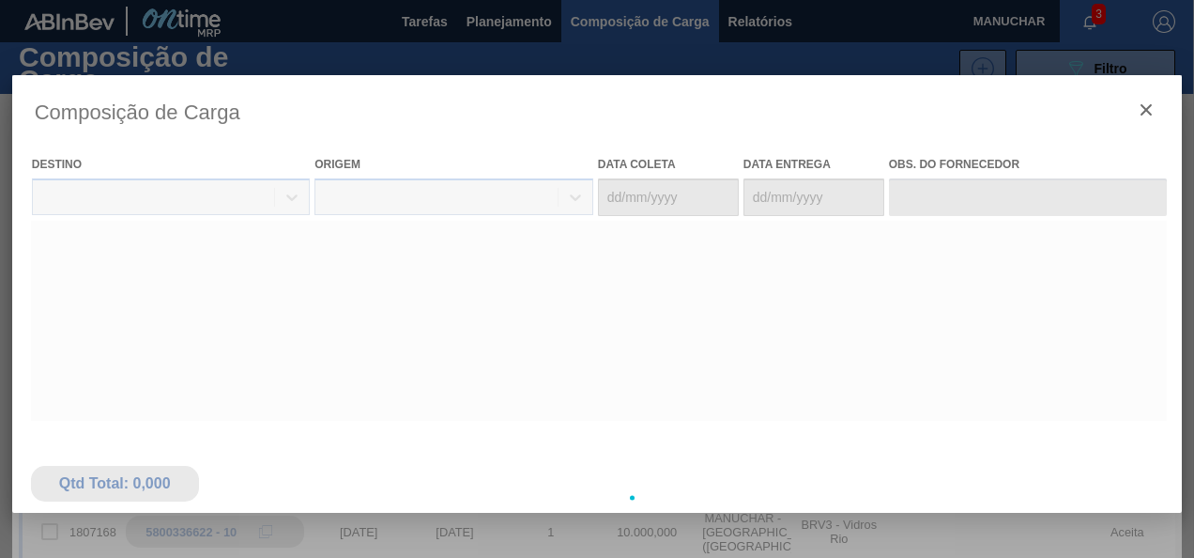
type coleta "[DATE]"
type entrega "[DATE]"
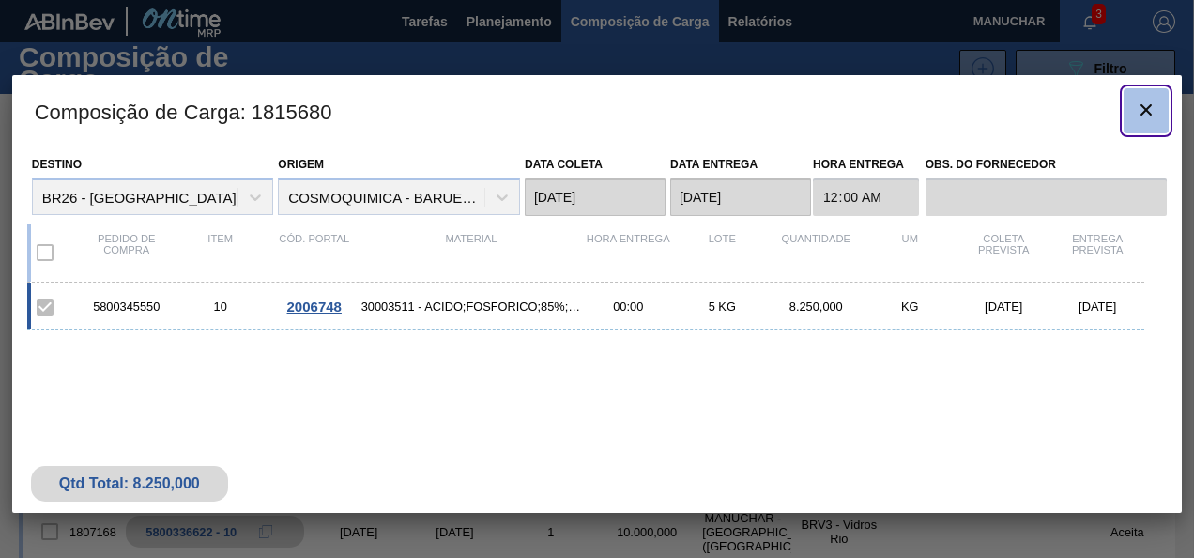
click at [1140, 110] on icon "botão de ícone" at bounding box center [1146, 110] width 23 height 23
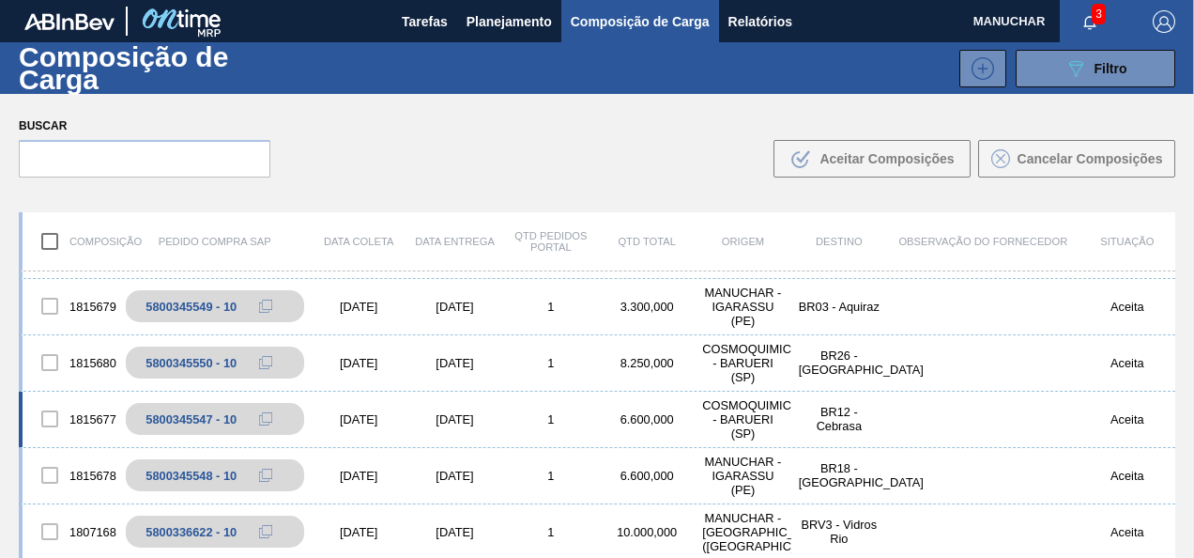
click at [610, 416] on div "6.600,000" at bounding box center [647, 419] width 96 height 14
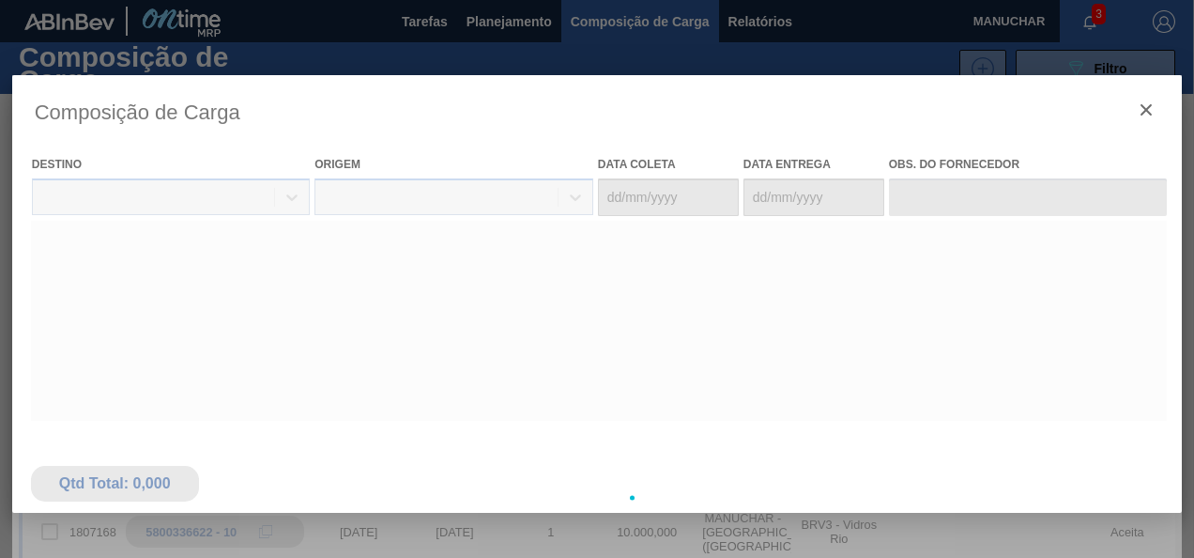
type coleta "[DATE]"
type entrega "[DATE]"
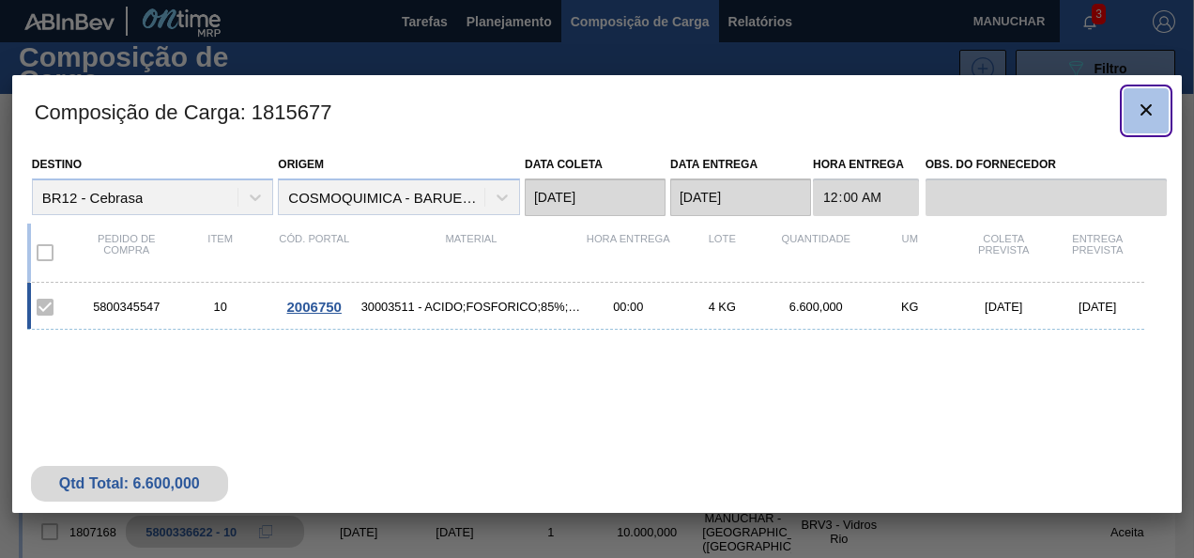
click at [1146, 107] on icon "botão de ícone" at bounding box center [1146, 110] width 23 height 23
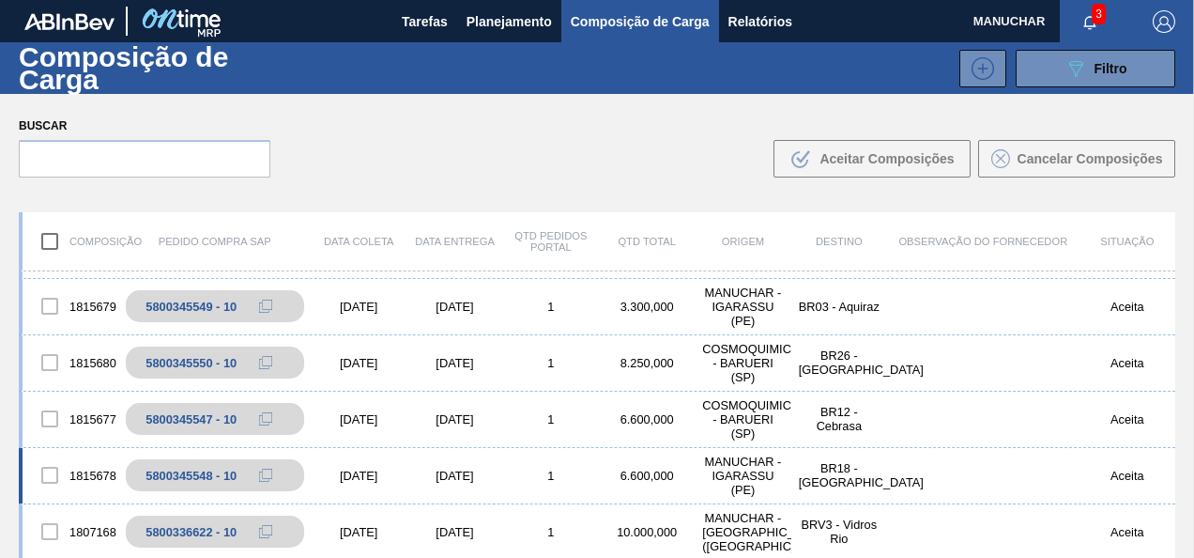
click at [620, 475] on div "6.600,000" at bounding box center [647, 475] width 96 height 14
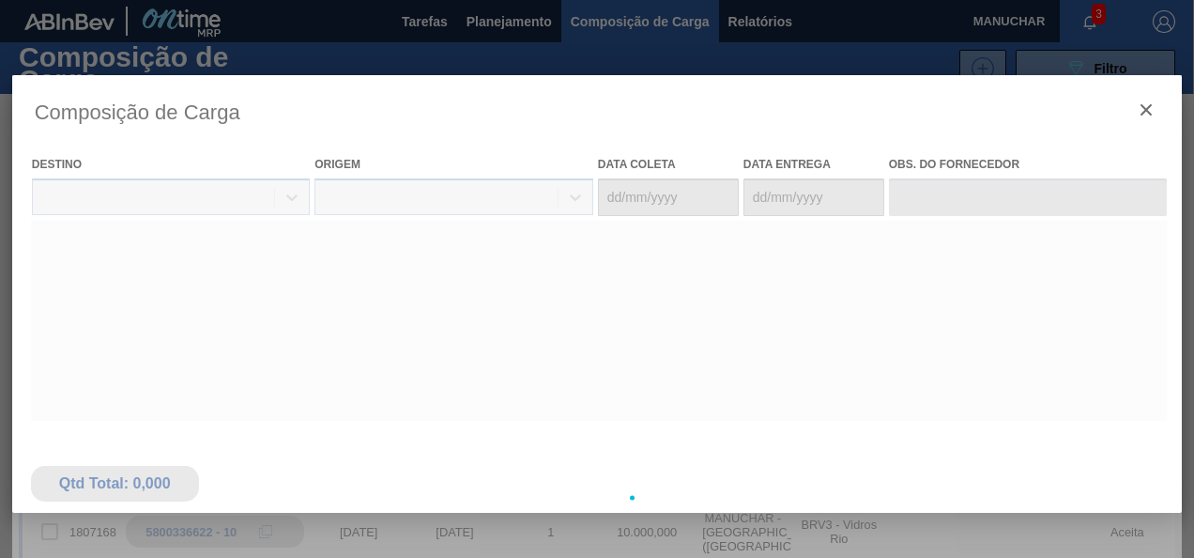
type coleta "[DATE]"
type entrega "[DATE]"
